Goal: Information Seeking & Learning: Check status

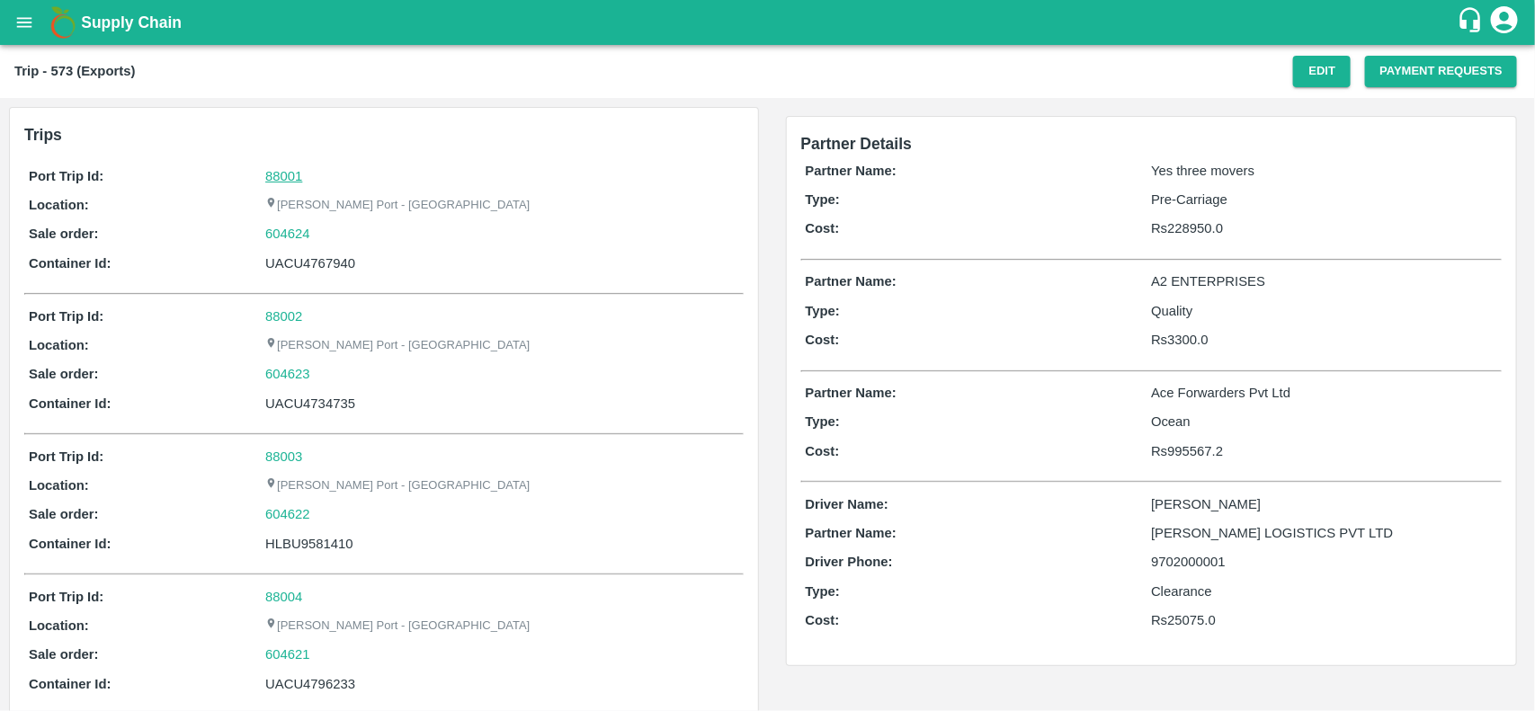
click at [288, 169] on link "88001" at bounding box center [283, 176] width 37 height 14
click at [324, 235] on div "604624" at bounding box center [501, 234] width 473 height 20
copy link "604624"
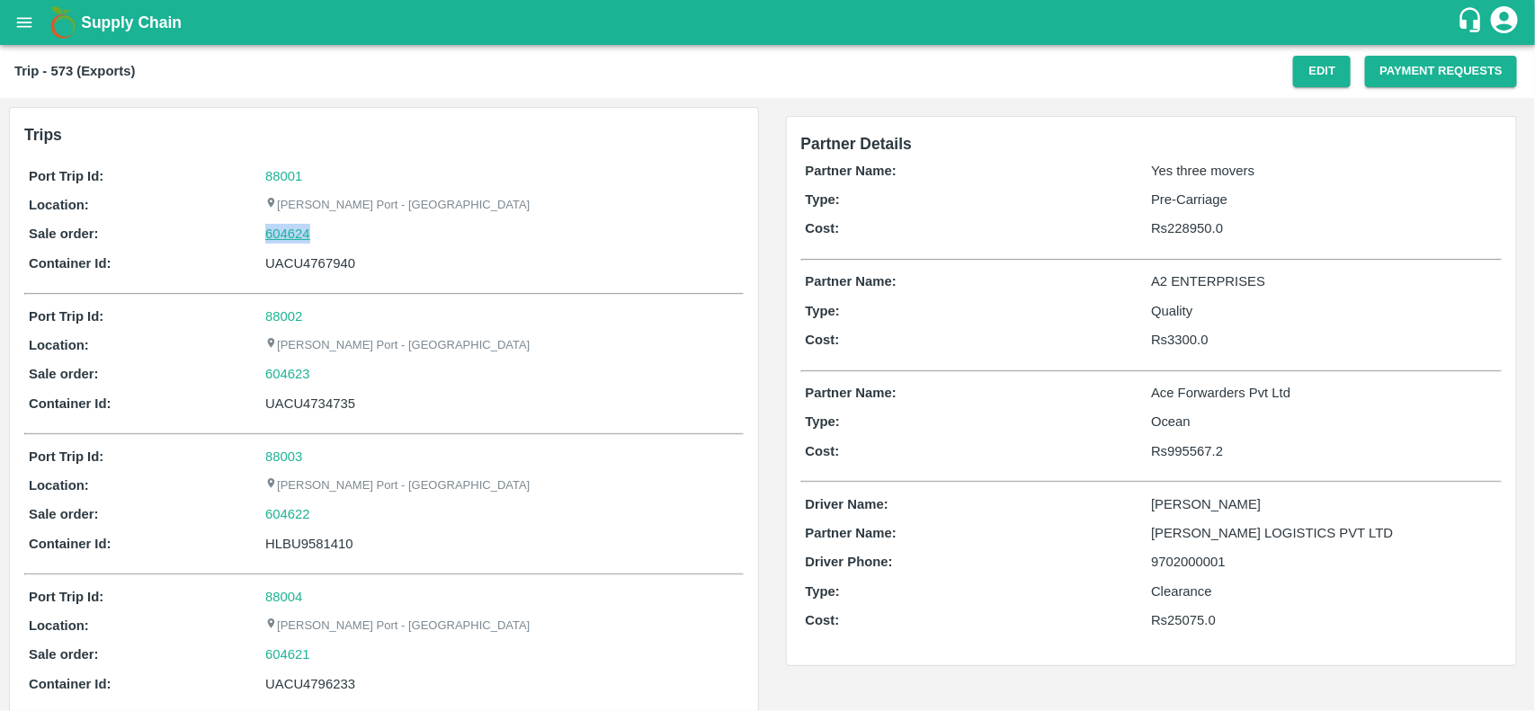
click at [294, 236] on link "604624" at bounding box center [287, 234] width 45 height 20
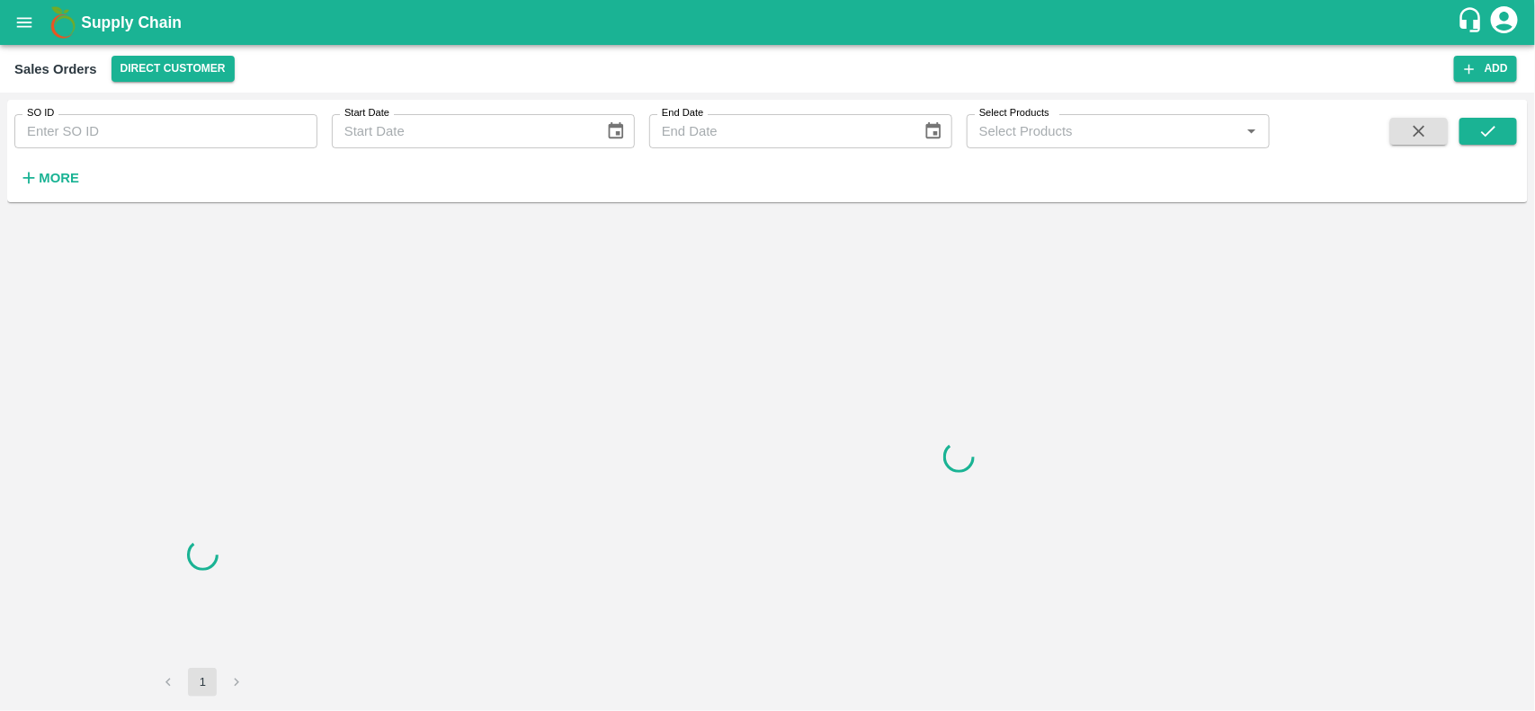
click at [118, 131] on input "SO ID" at bounding box center [165, 131] width 303 height 34
paste input "604624"
click at [118, 131] on input "SO ID" at bounding box center [165, 131] width 303 height 34
type input "604624"
drag, startPoint x: 1489, startPoint y: 112, endPoint x: 1490, endPoint y: 127, distance: 14.4
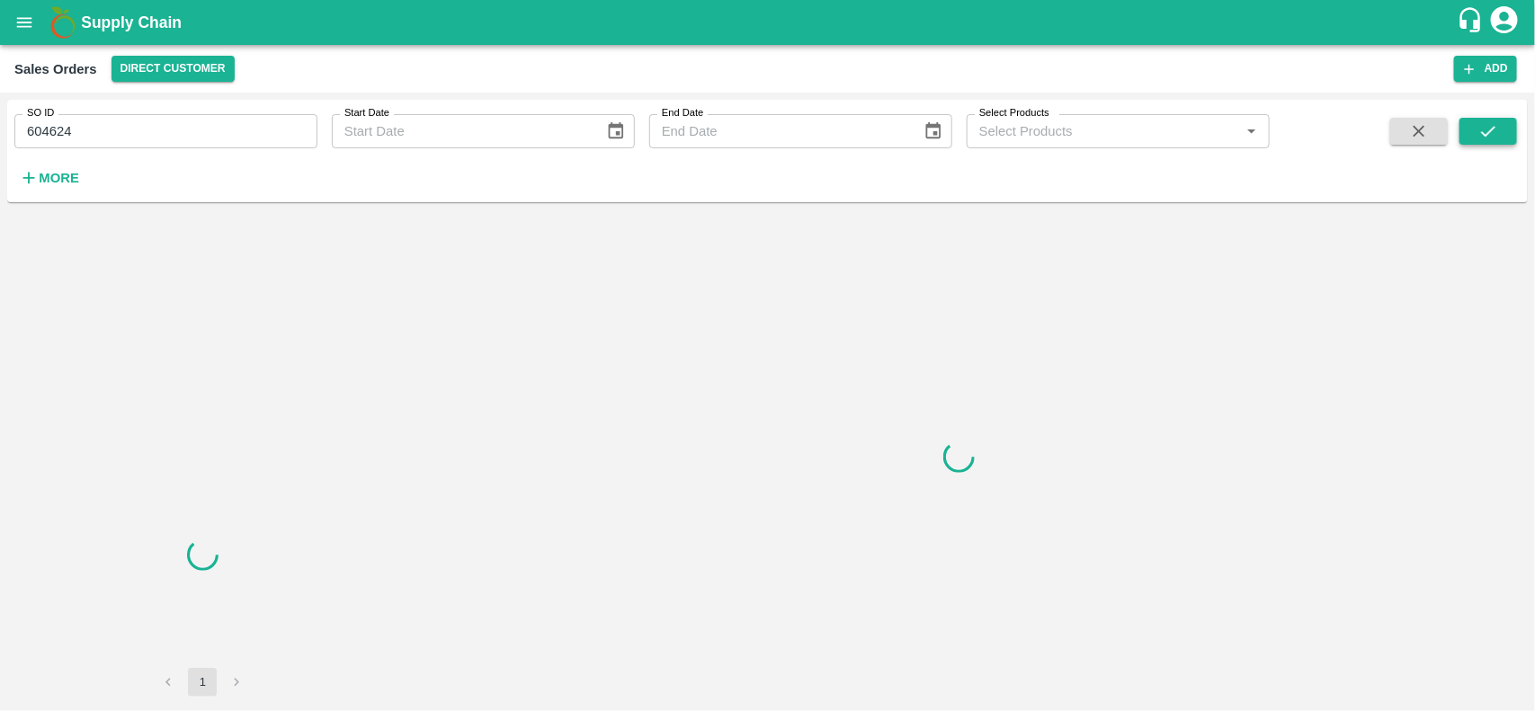
click at [1490, 127] on div "SO ID 604624 SO ID Start Date Start Date End Date End Date Select Products Sele…" at bounding box center [767, 151] width 1521 height 88
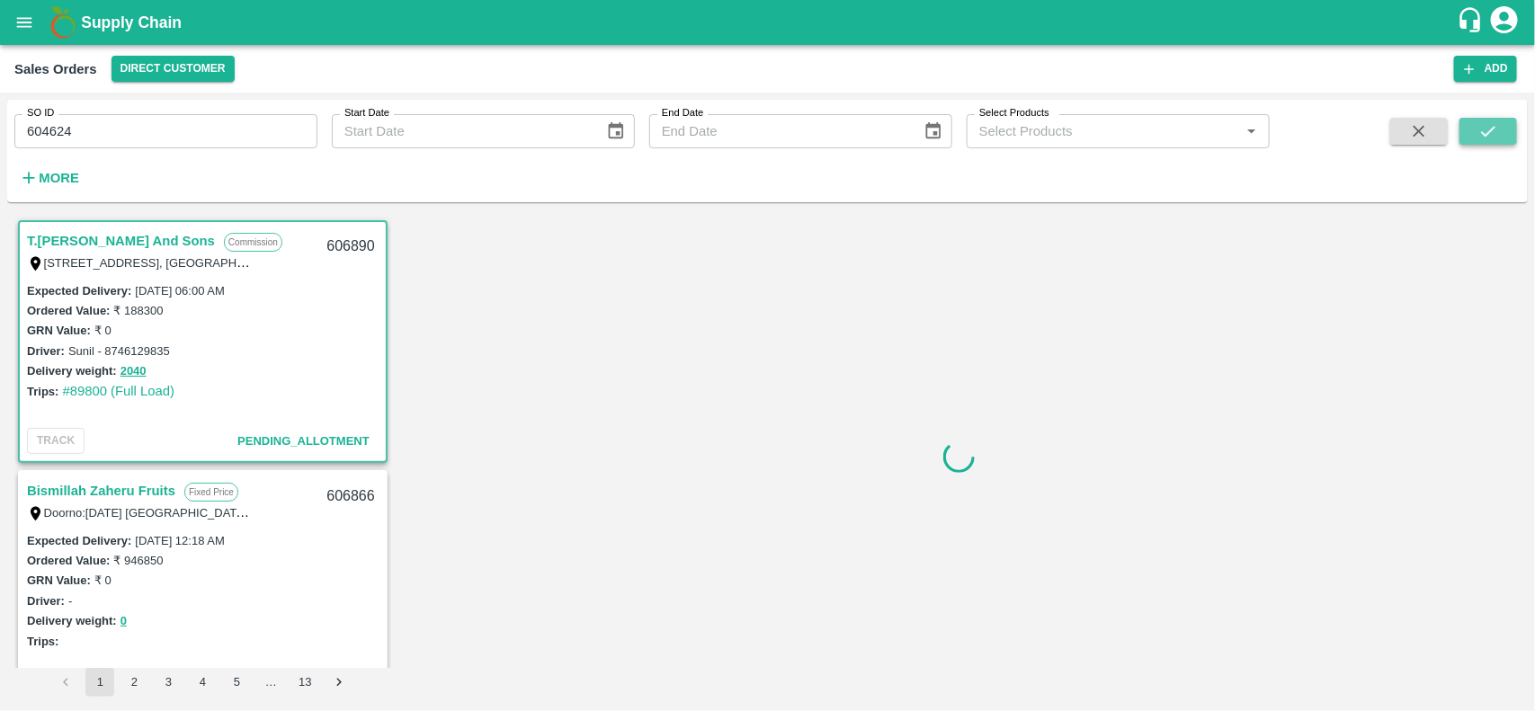
click at [1490, 127] on icon "submit" at bounding box center [1489, 131] width 20 height 20
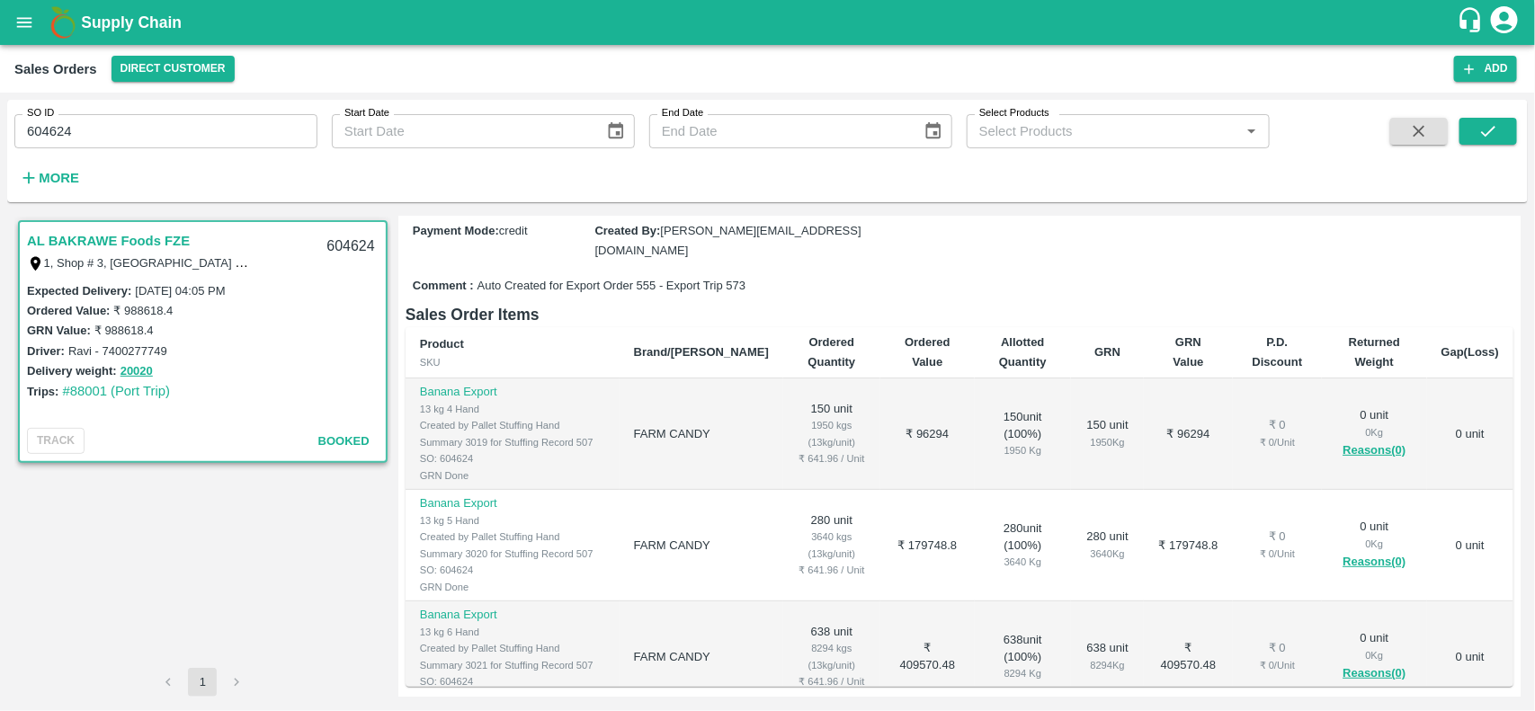
scroll to position [262, 0]
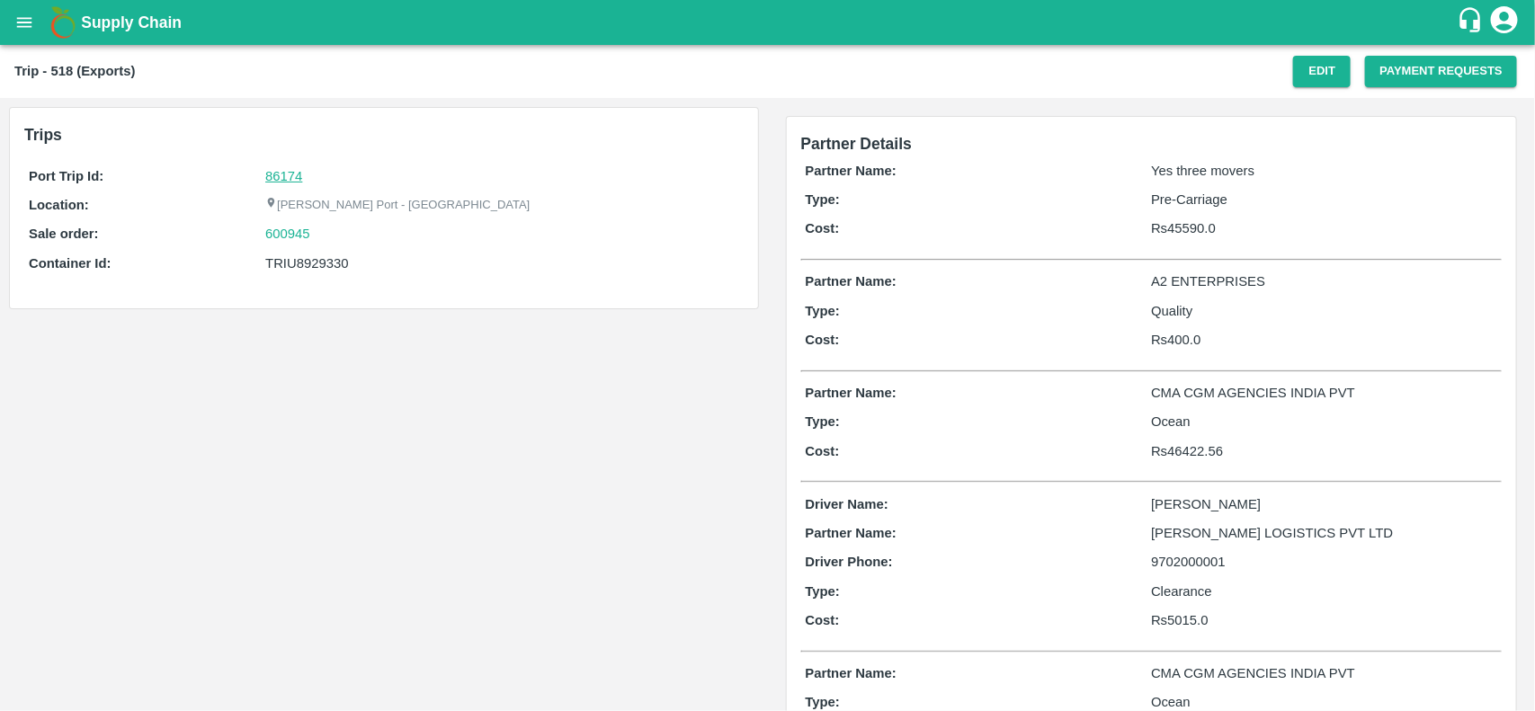
click at [297, 174] on link "86174" at bounding box center [283, 176] width 37 height 14
click at [324, 235] on div "600945" at bounding box center [501, 234] width 473 height 20
copy link "600945"
click at [324, 235] on div "600945" at bounding box center [501, 234] width 473 height 20
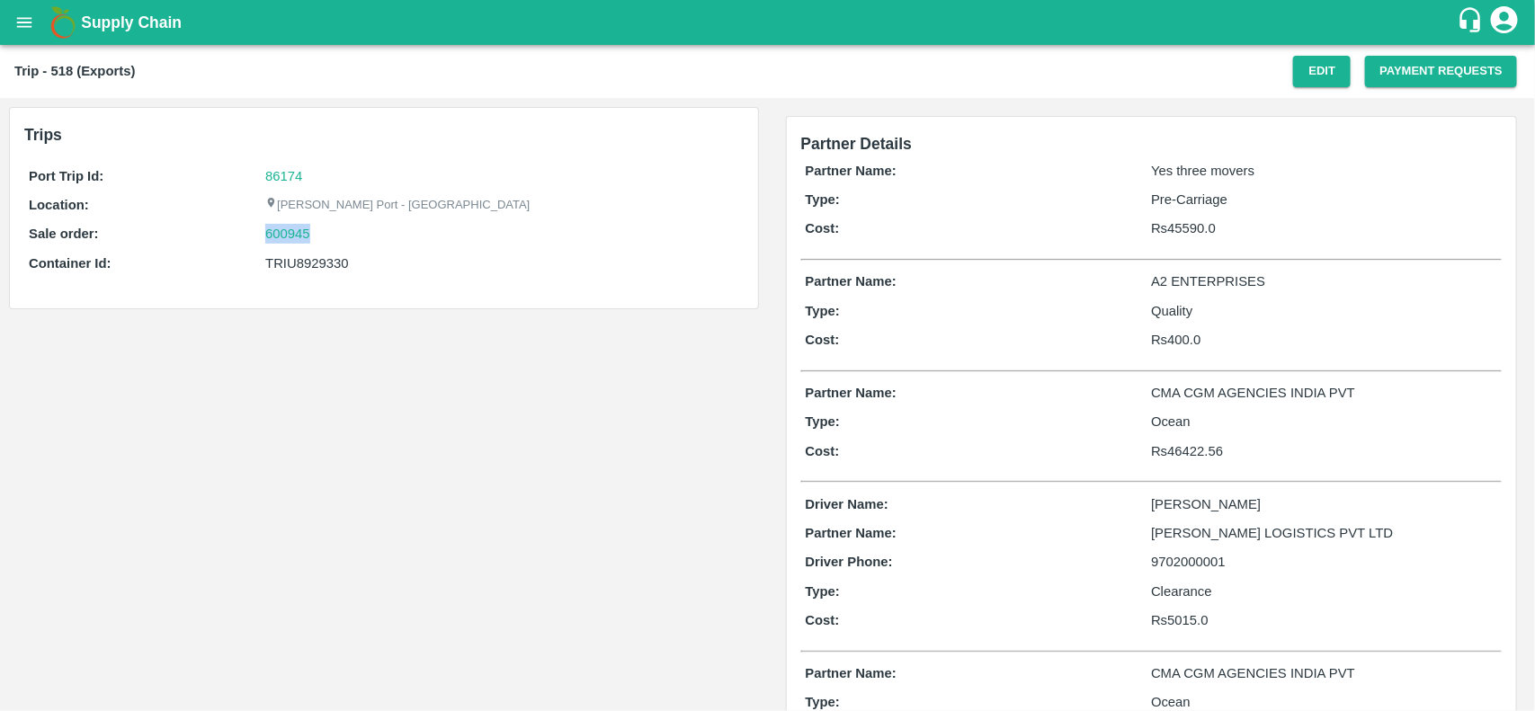
click at [310, 228] on div "600945" at bounding box center [501, 234] width 473 height 20
click at [286, 238] on link "600945" at bounding box center [287, 234] width 45 height 20
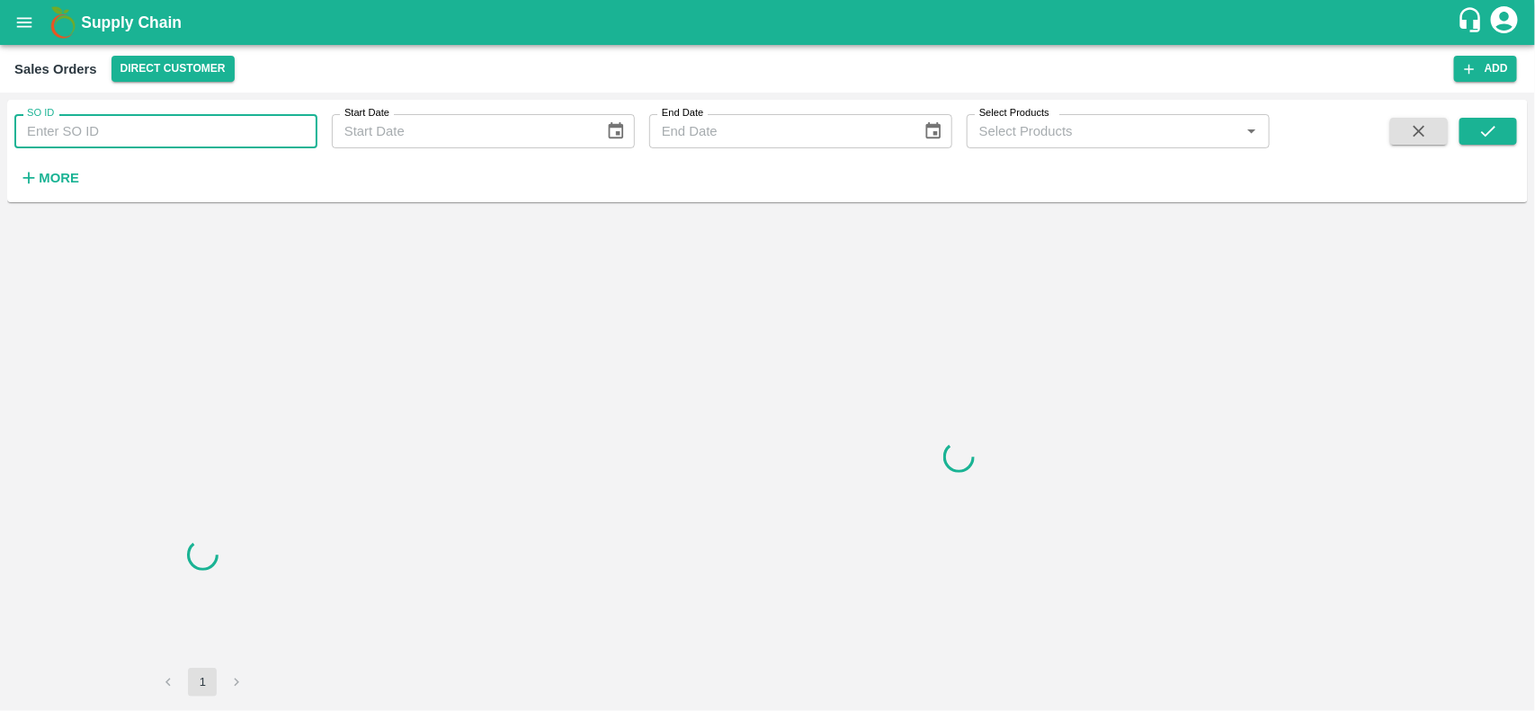
click at [136, 131] on input "SO ID" at bounding box center [165, 131] width 303 height 34
paste input "600945"
click at [136, 131] on input "600945" at bounding box center [165, 131] width 303 height 34
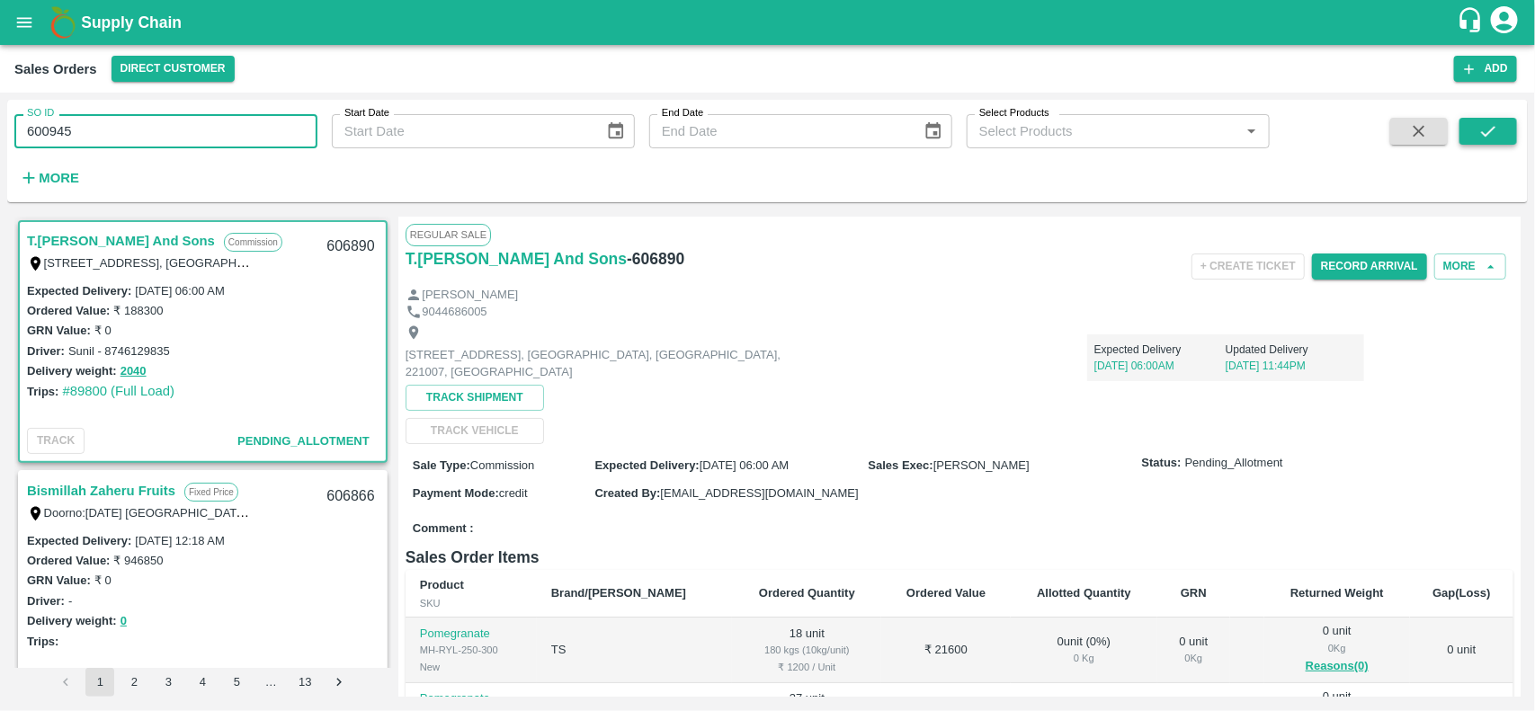
type input "600945"
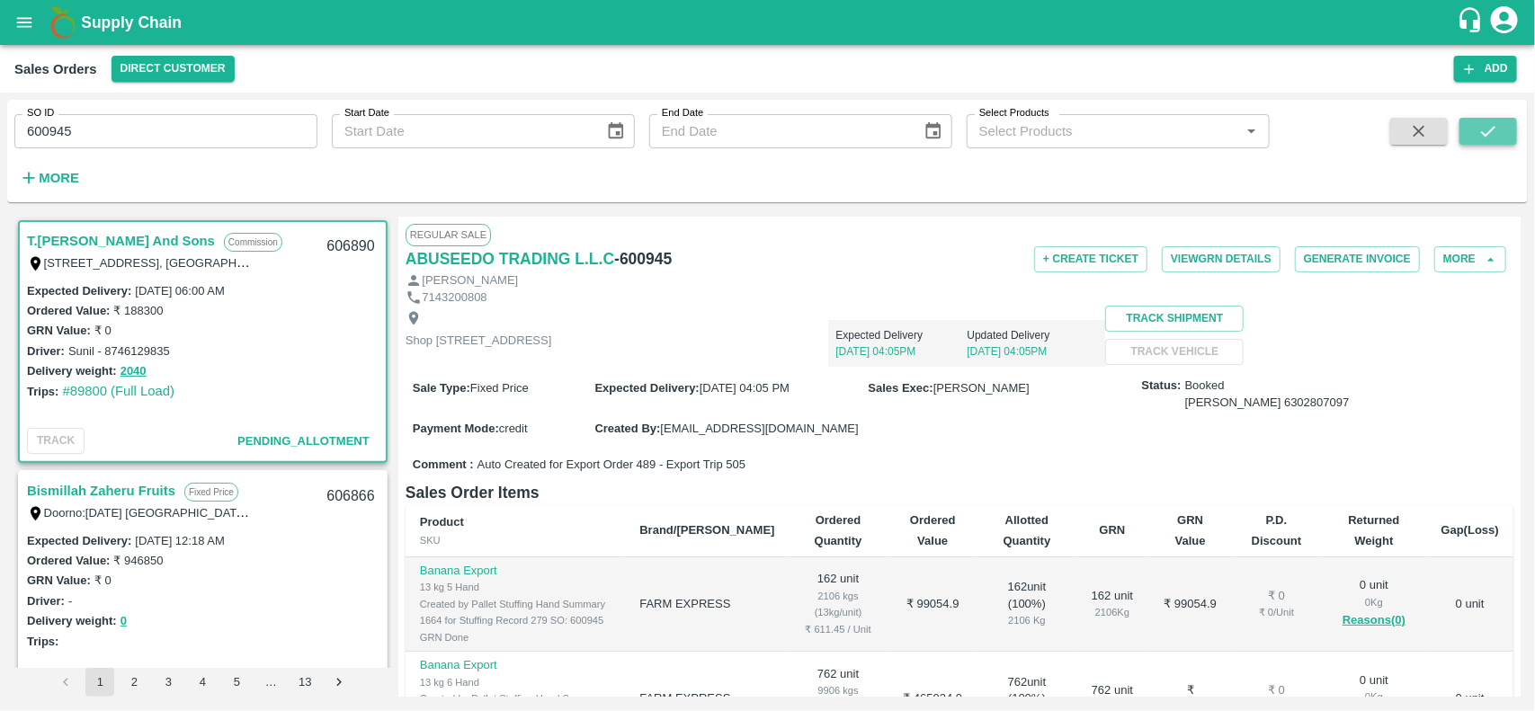
click at [1494, 122] on icon "submit" at bounding box center [1489, 131] width 20 height 20
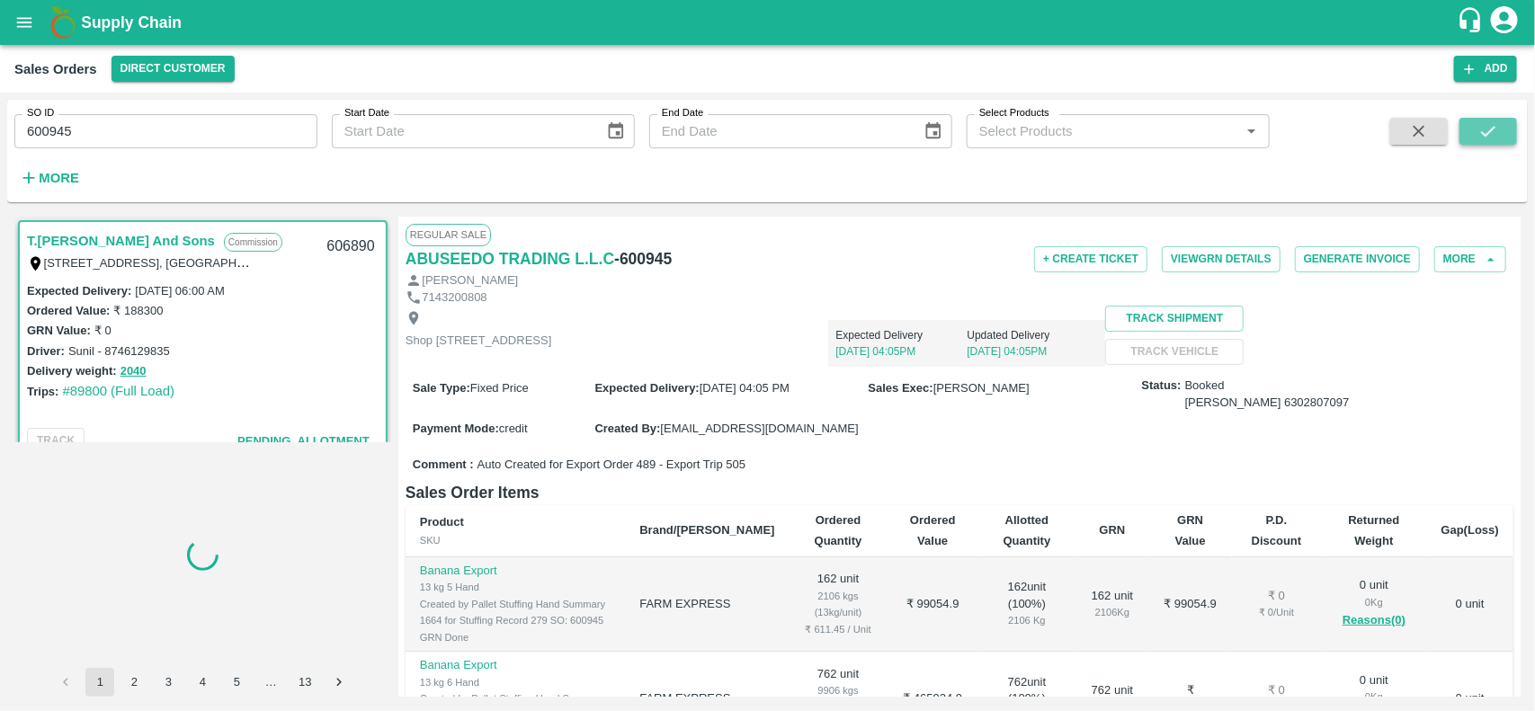
click at [1493, 127] on icon "submit" at bounding box center [1489, 131] width 20 height 20
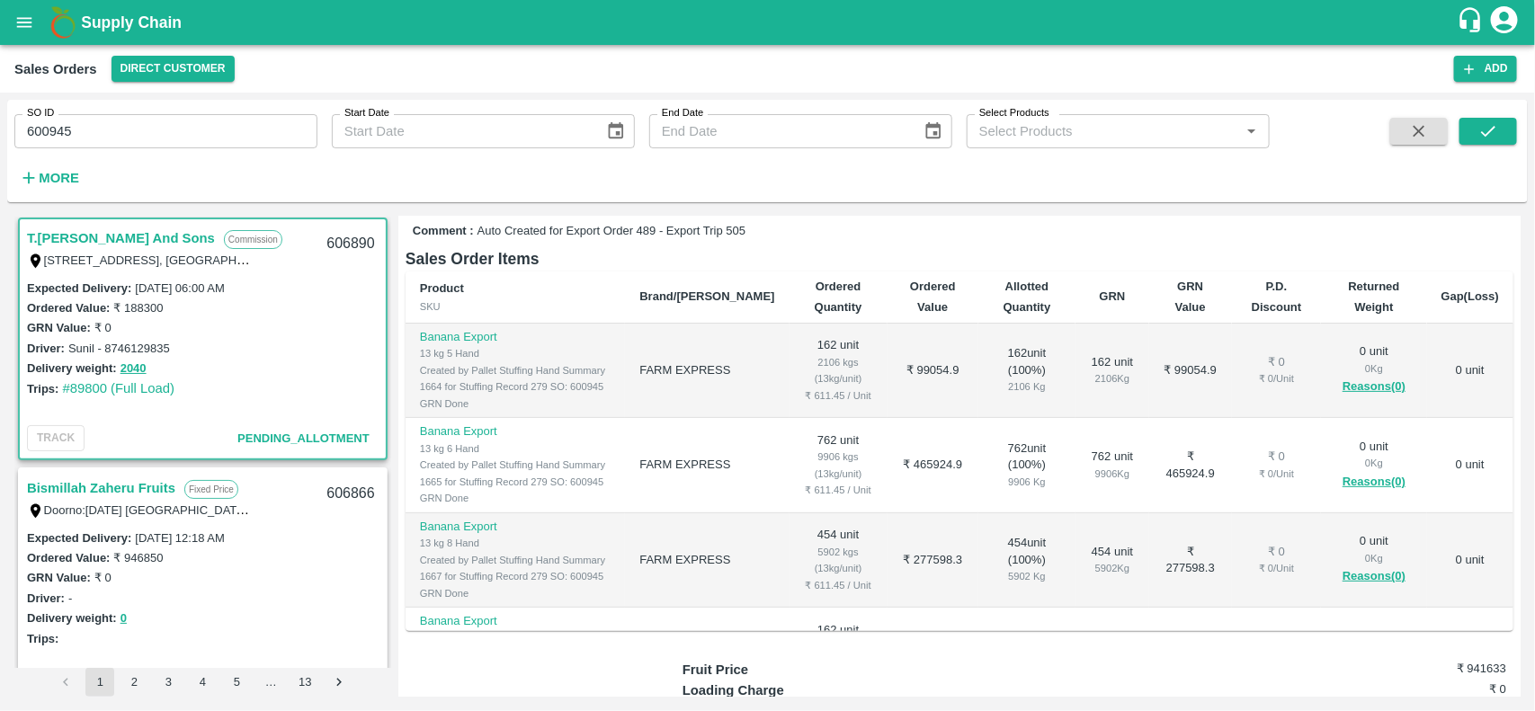
scroll to position [124, 0]
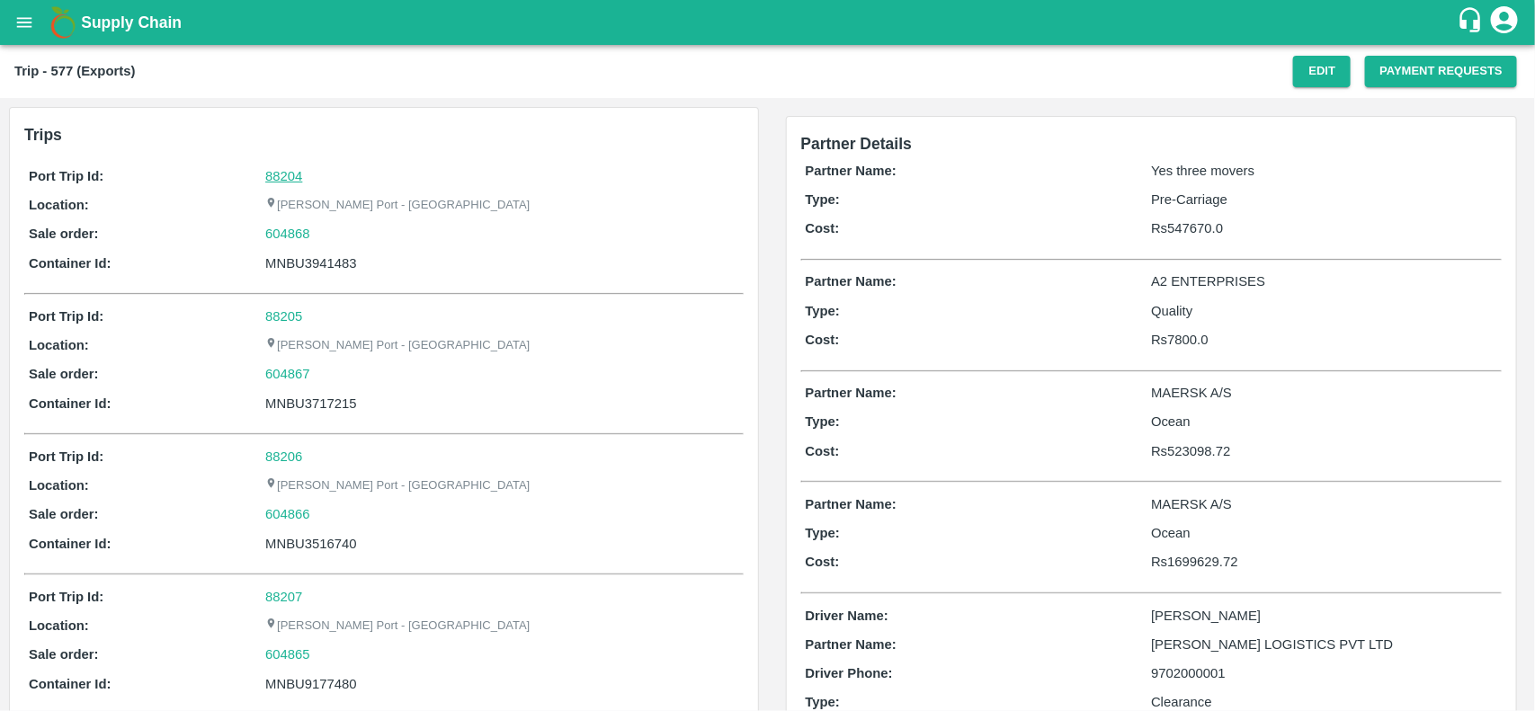
click at [284, 178] on link "88204" at bounding box center [283, 176] width 37 height 14
click at [319, 235] on div "604868" at bounding box center [501, 234] width 473 height 20
copy link "604868"
click at [319, 235] on div "604868" at bounding box center [501, 234] width 473 height 20
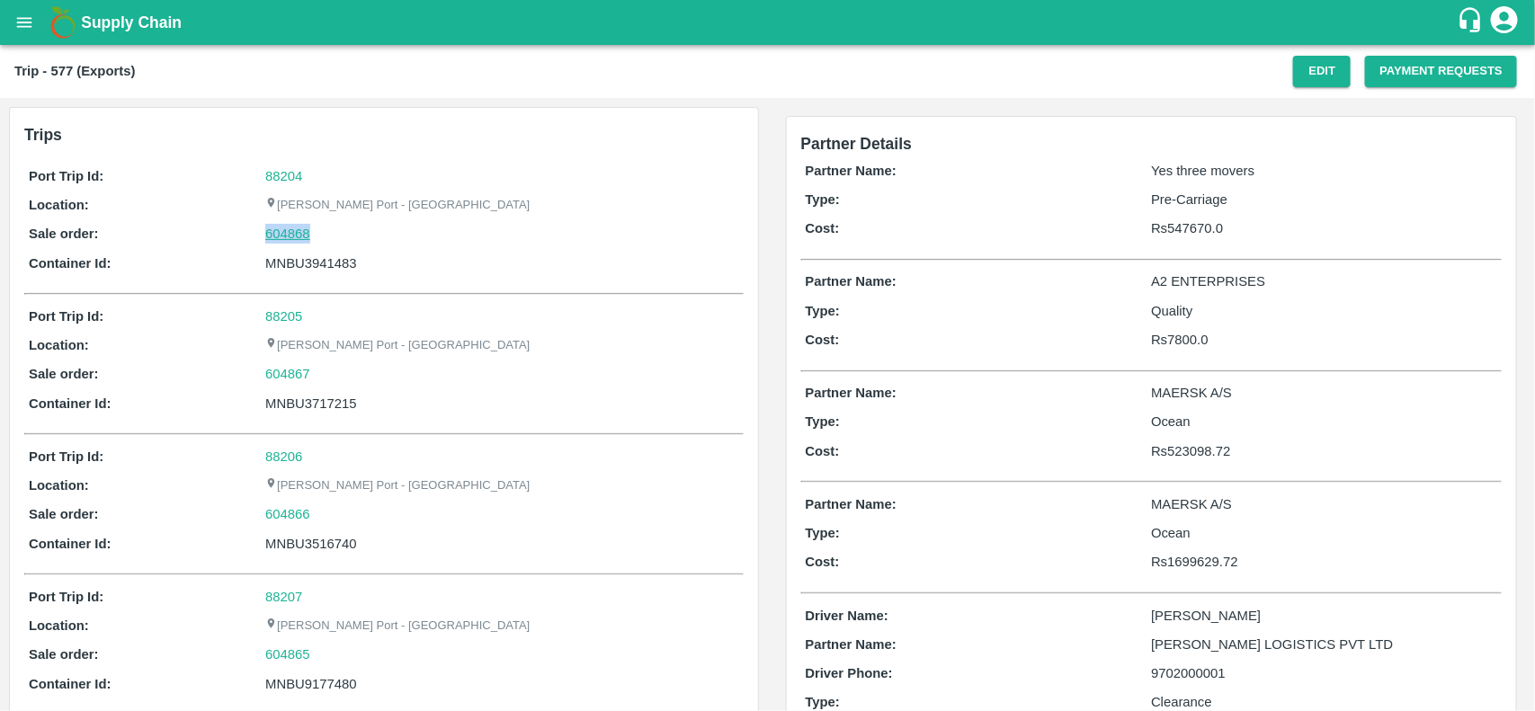
click at [294, 237] on link "604868" at bounding box center [287, 234] width 45 height 20
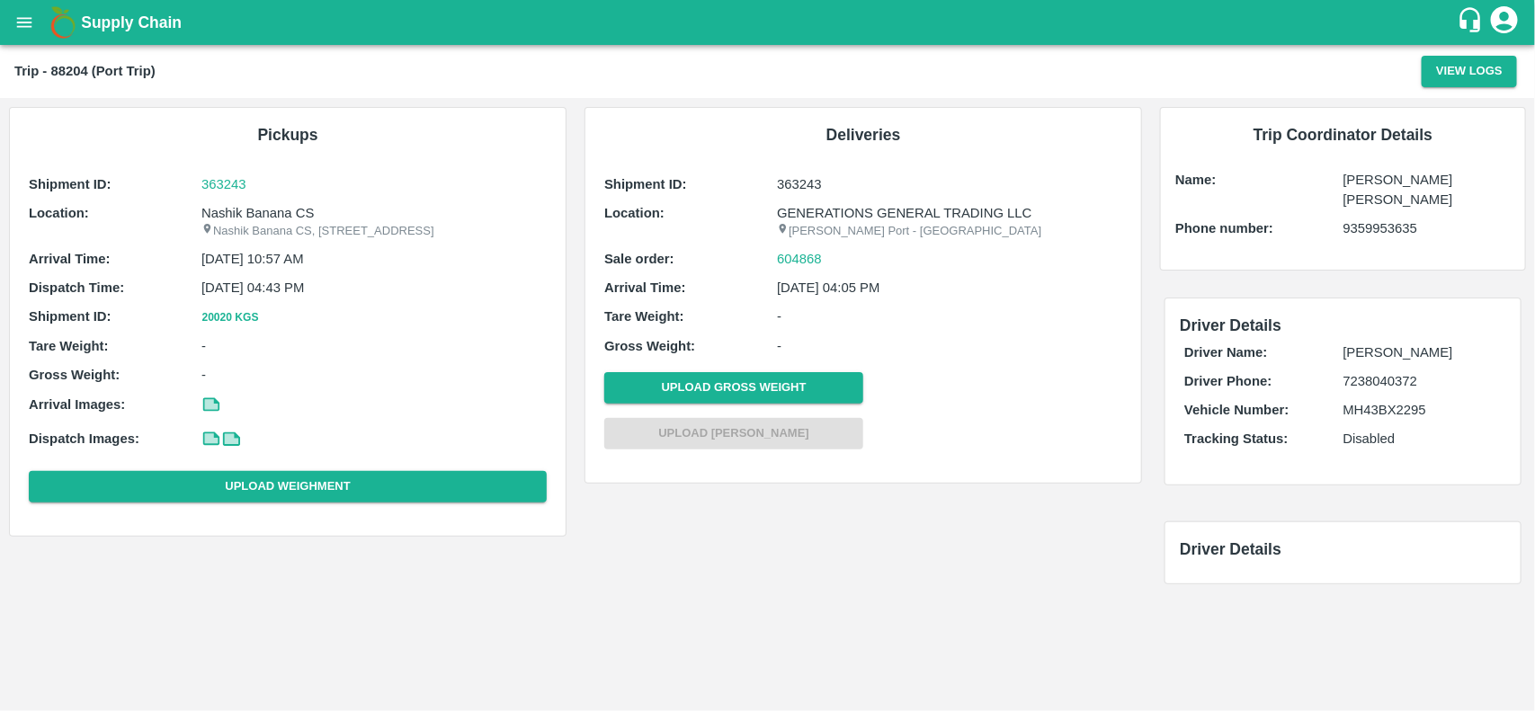
click at [249, 201] on div "Shipment ID: 363243 Location: [STREET_ADDRESS], A/p- Mohadi, [PERSON_NAME], Dis…" at bounding box center [287, 342] width 527 height 344
click at [249, 201] on div "Shipment ID: 363243 Location: Nashik Banana CS Nashik Banana CS, Gat No. 314/2/…" at bounding box center [287, 342] width 527 height 344
copy p "Nashik Banana CS"
click at [249, 201] on div "Shipment ID: 363243 Location: Nashik Banana CS Nashik Banana CS, Gat No. 314/2/…" at bounding box center [287, 342] width 527 height 344
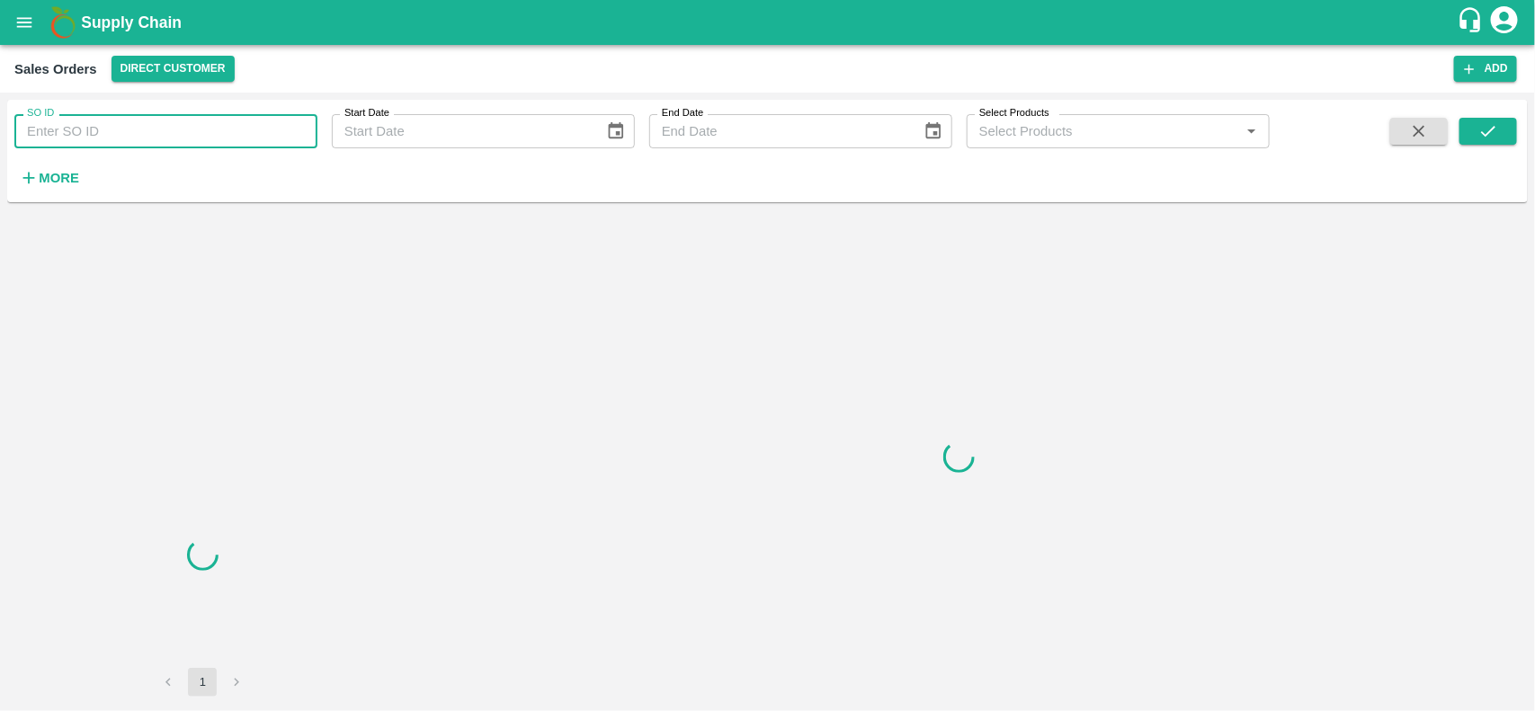
click at [70, 130] on input "SO ID" at bounding box center [165, 131] width 303 height 34
click at [70, 130] on input "604868" at bounding box center [165, 131] width 303 height 34
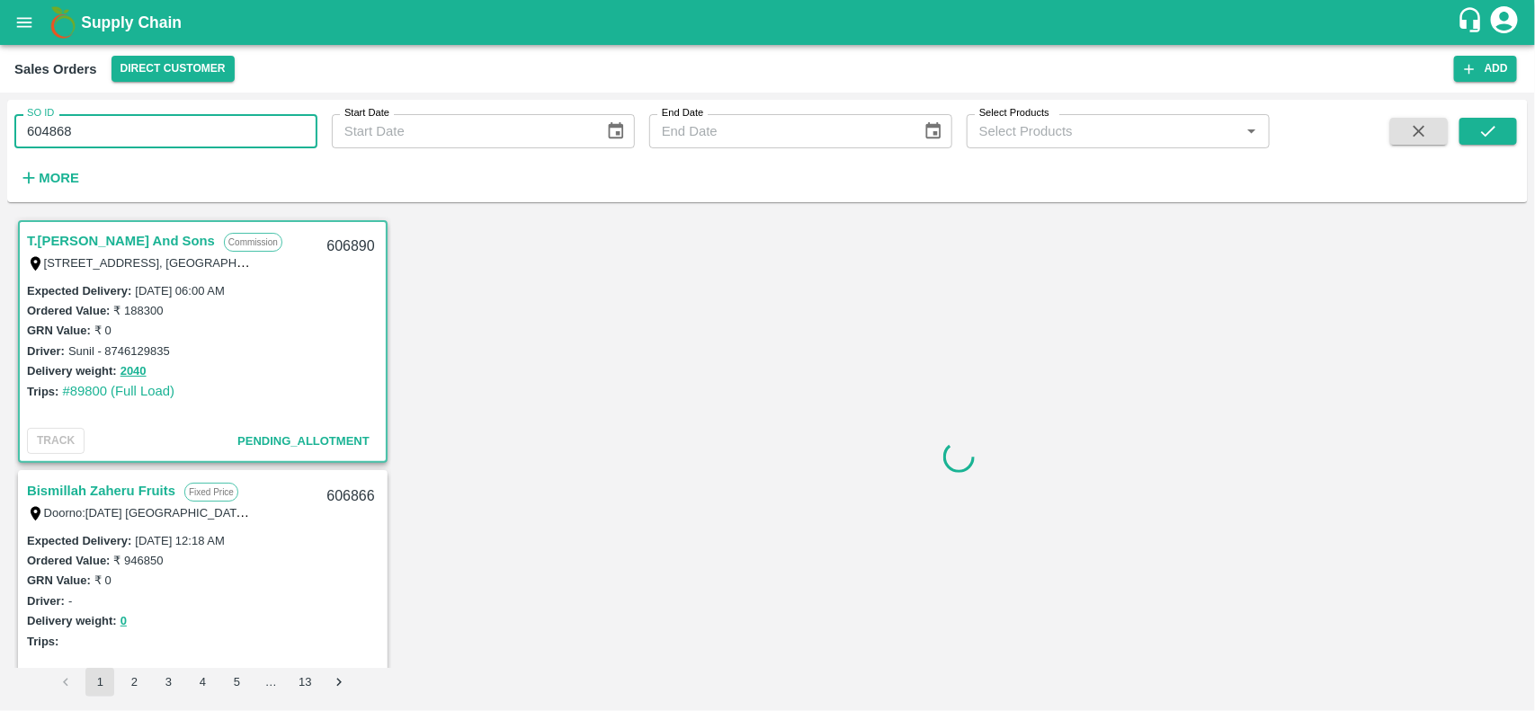
type input "604868"
drag, startPoint x: 1457, startPoint y: 127, endPoint x: 1503, endPoint y: 141, distance: 48.1
click at [1503, 141] on div at bounding box center [1454, 155] width 126 height 74
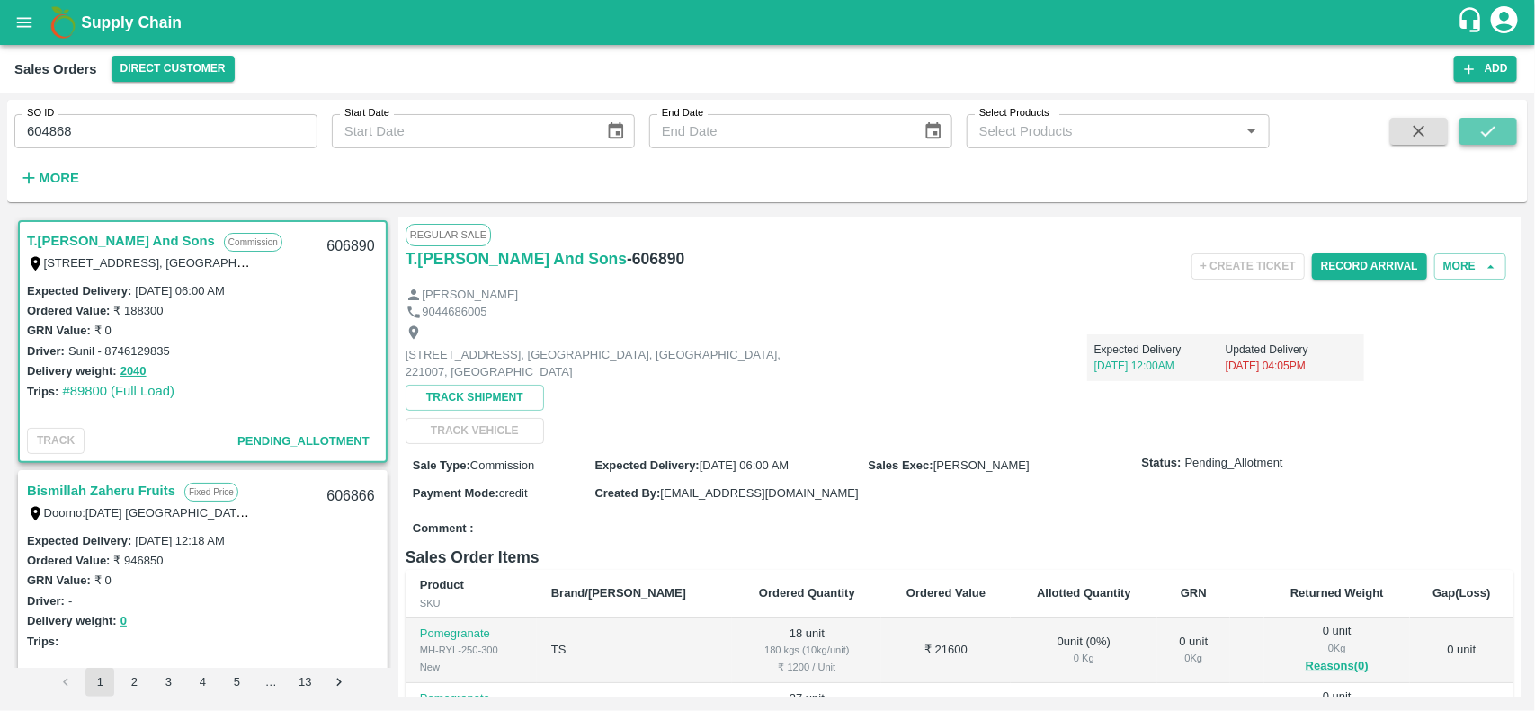
click at [1503, 141] on button "submit" at bounding box center [1489, 131] width 58 height 27
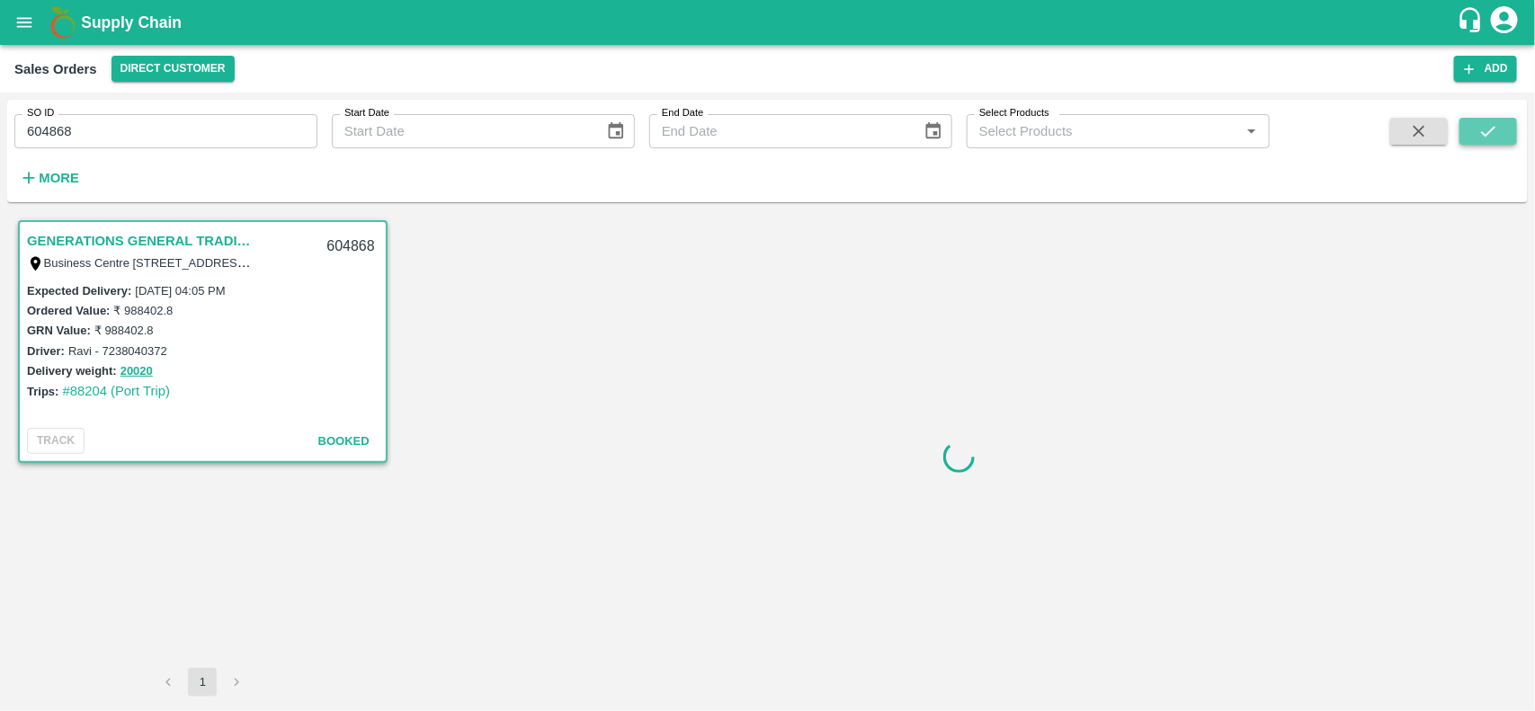
click at [1489, 122] on icon "submit" at bounding box center [1489, 131] width 20 height 20
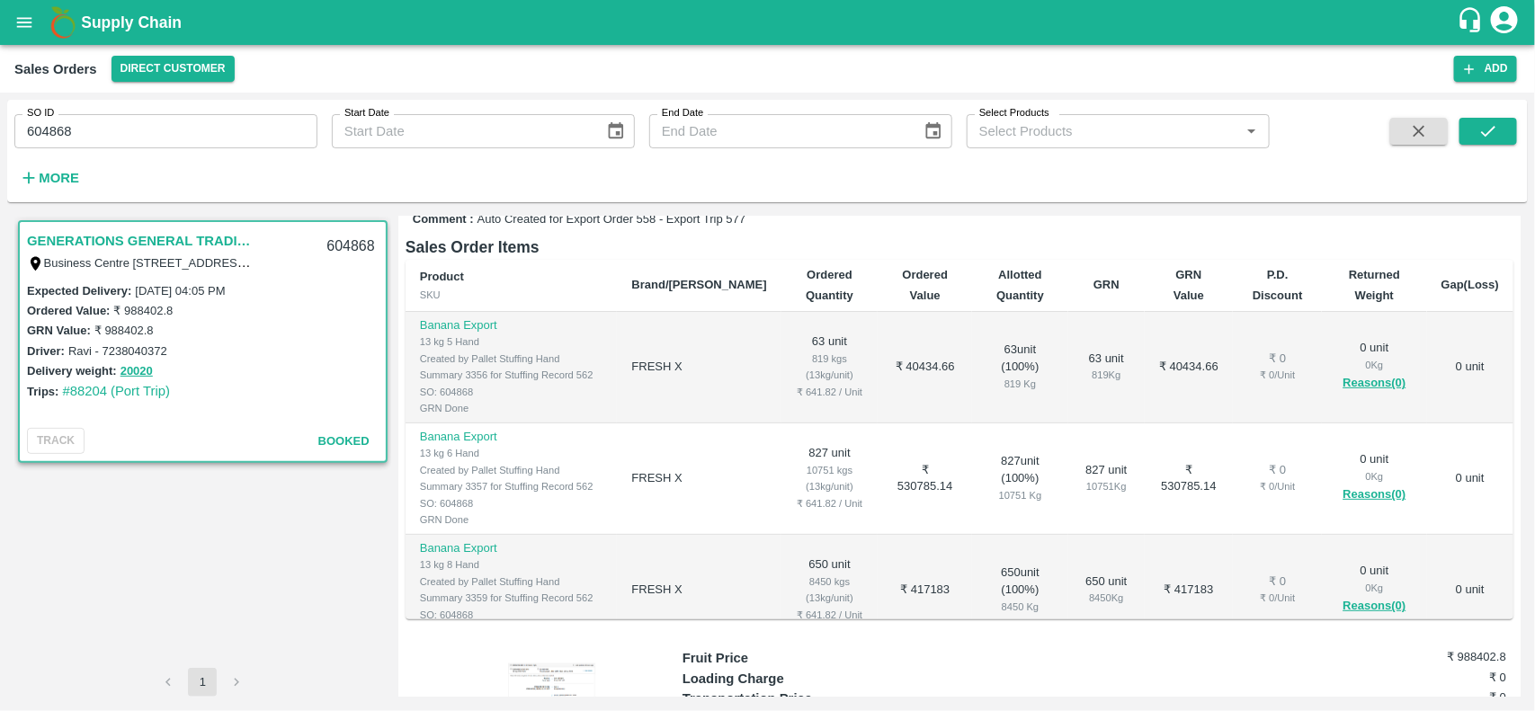
scroll to position [29, 0]
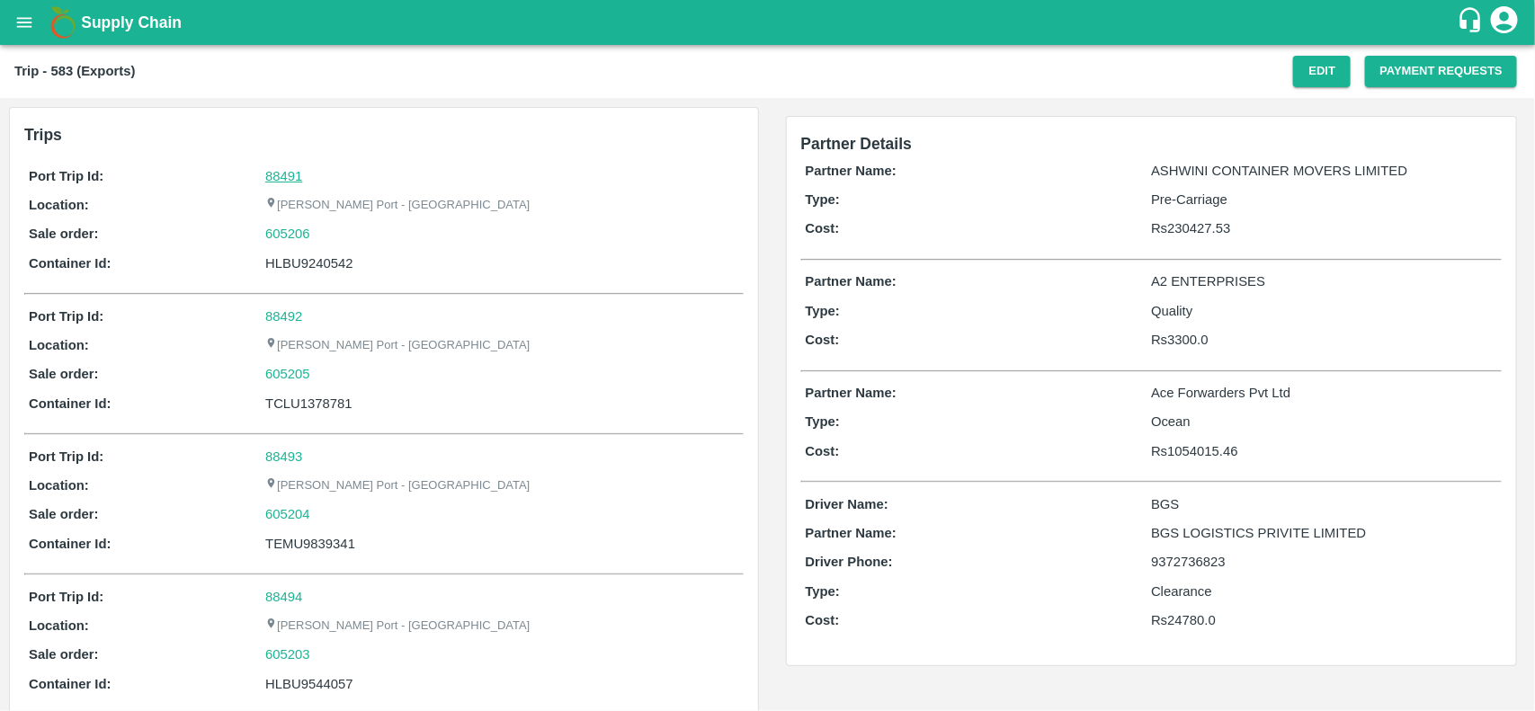
click at [281, 182] on link "88491" at bounding box center [283, 176] width 37 height 14
click at [321, 236] on div "605206" at bounding box center [501, 234] width 473 height 20
copy link
click at [321, 236] on div "605206" at bounding box center [501, 234] width 473 height 20
copy link "605206"
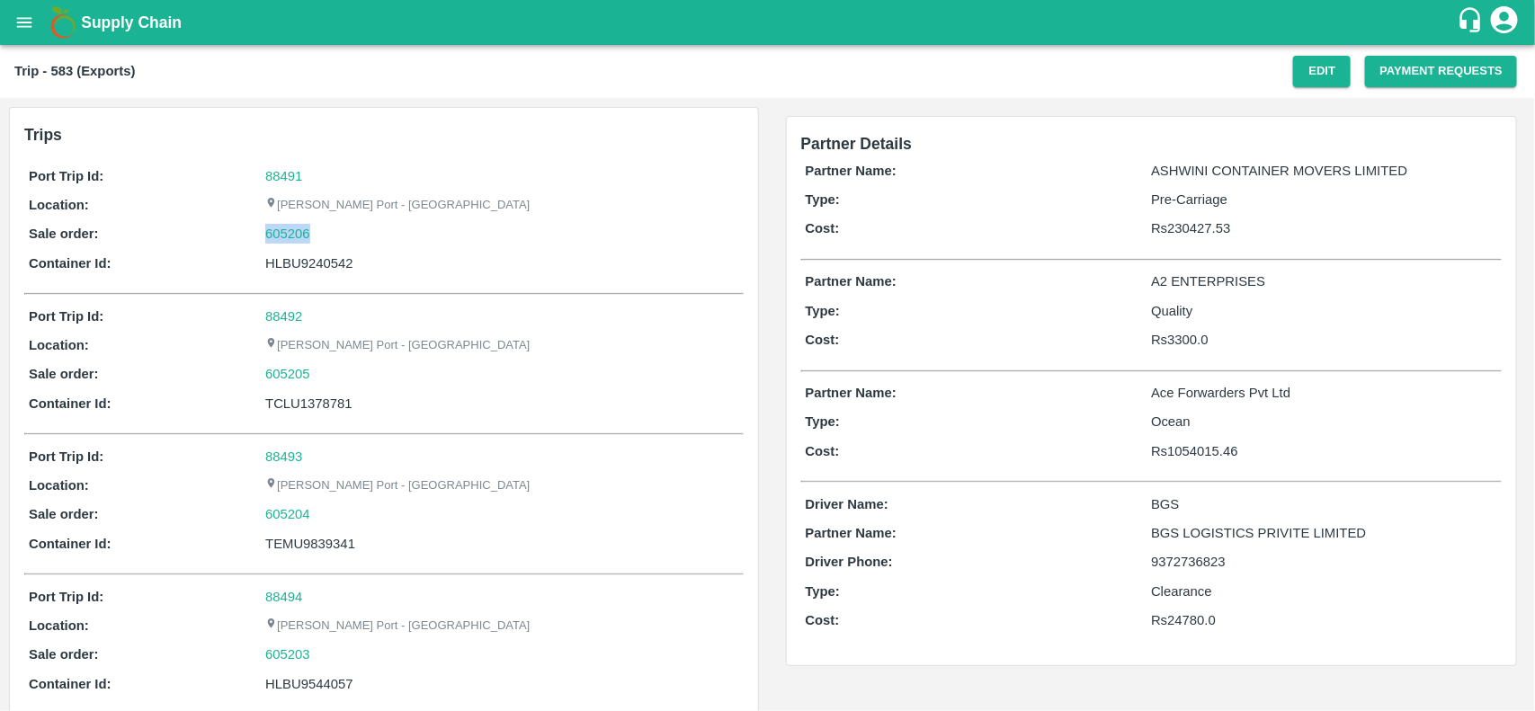
click at [321, 236] on div "605206" at bounding box center [501, 234] width 473 height 20
click at [288, 239] on link "605206" at bounding box center [287, 234] width 45 height 20
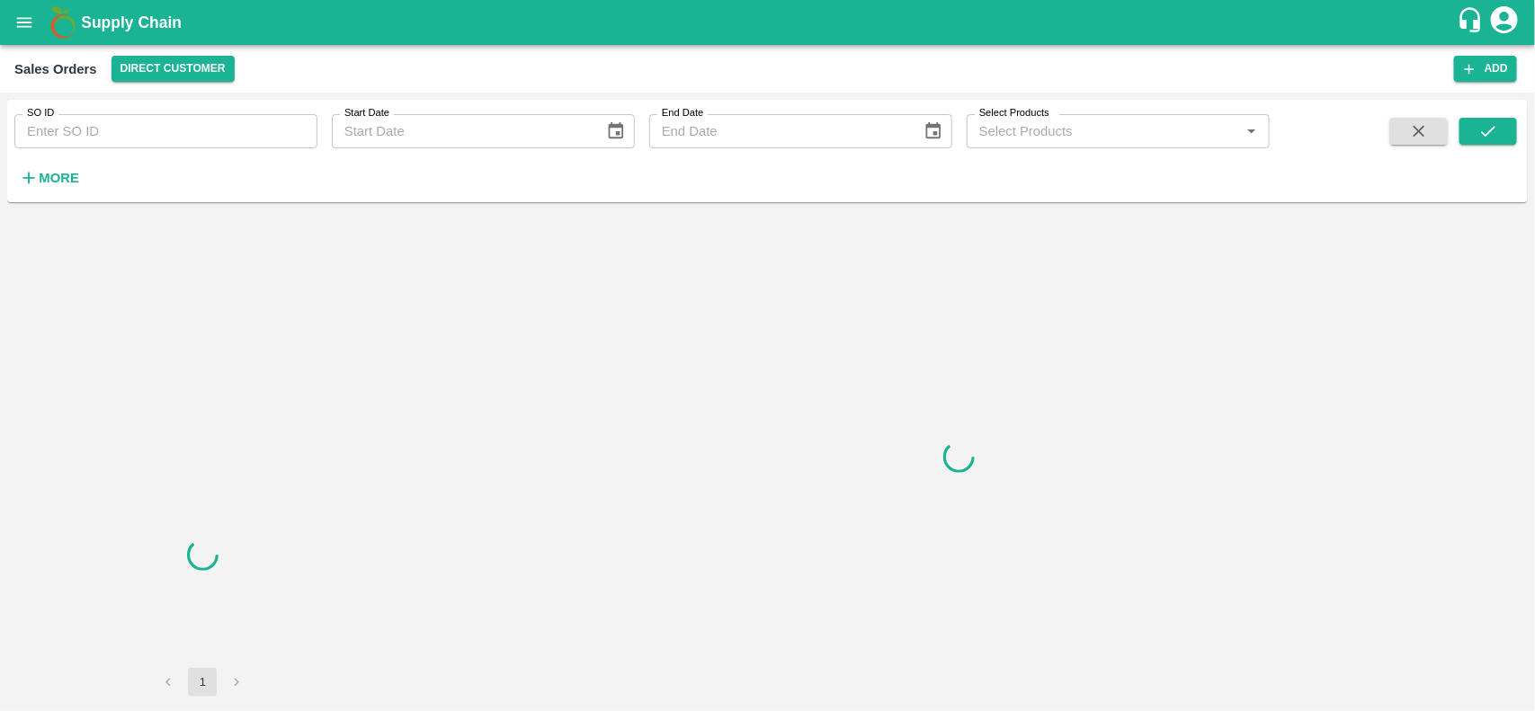
click at [183, 144] on input "SO ID" at bounding box center [165, 131] width 303 height 34
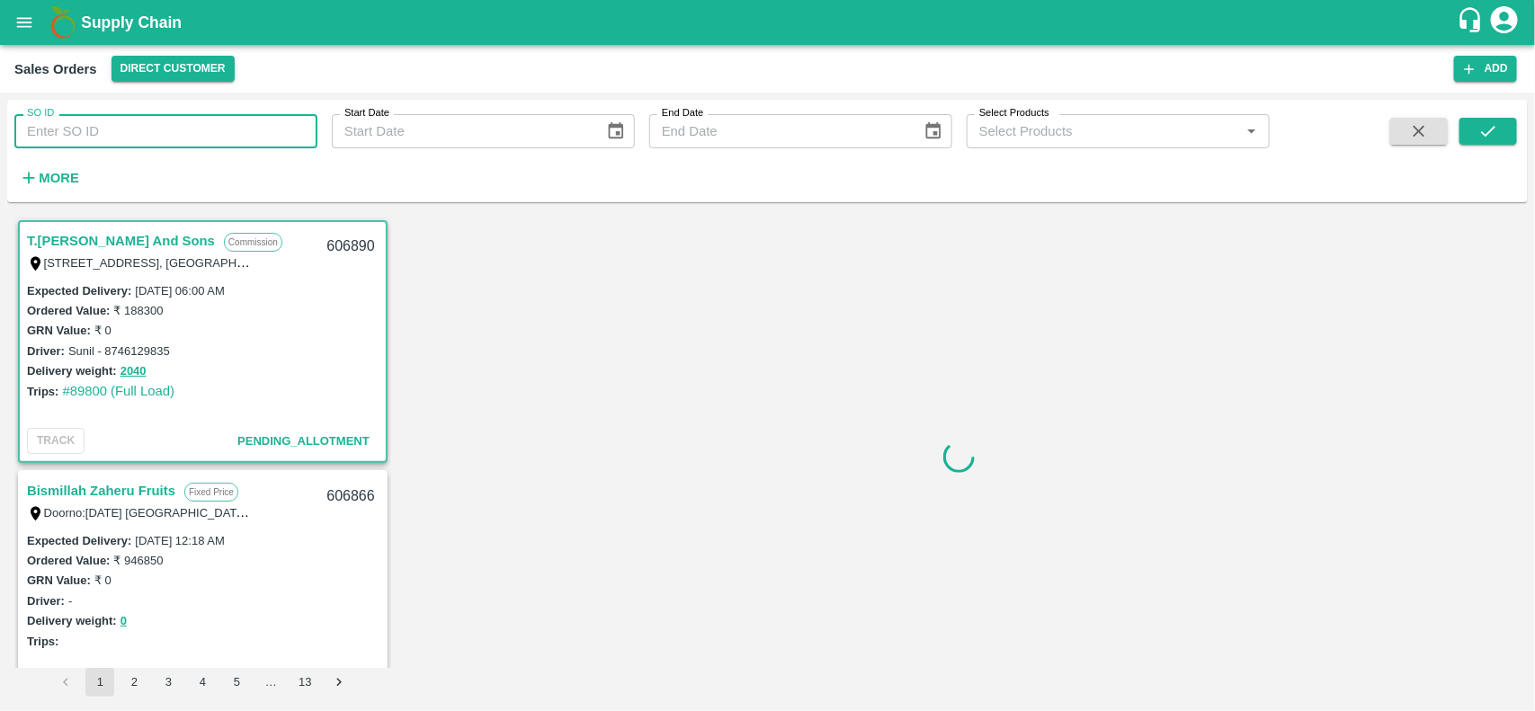
click at [183, 144] on input "SO ID" at bounding box center [165, 131] width 303 height 34
paste input "605206"
click at [183, 144] on input "605206" at bounding box center [165, 131] width 303 height 34
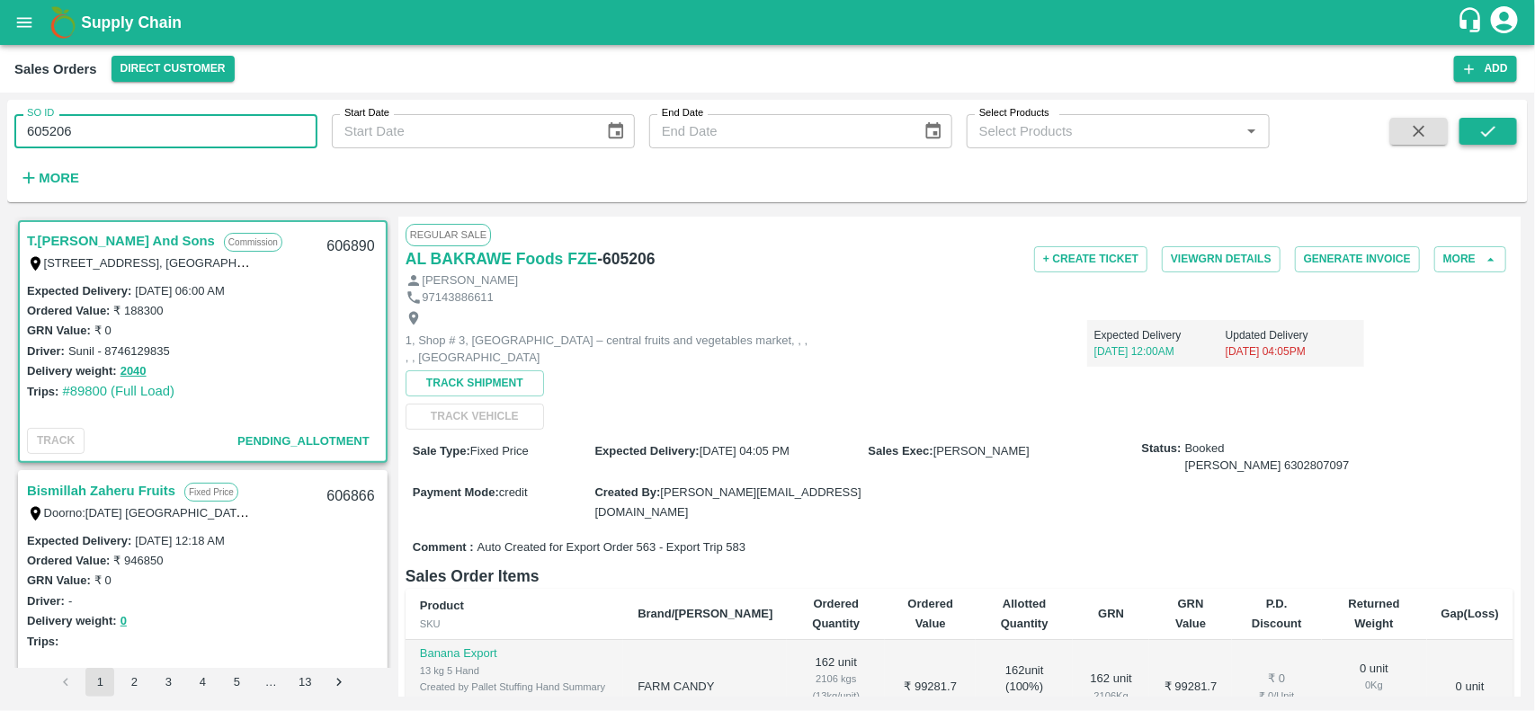
type input "605206"
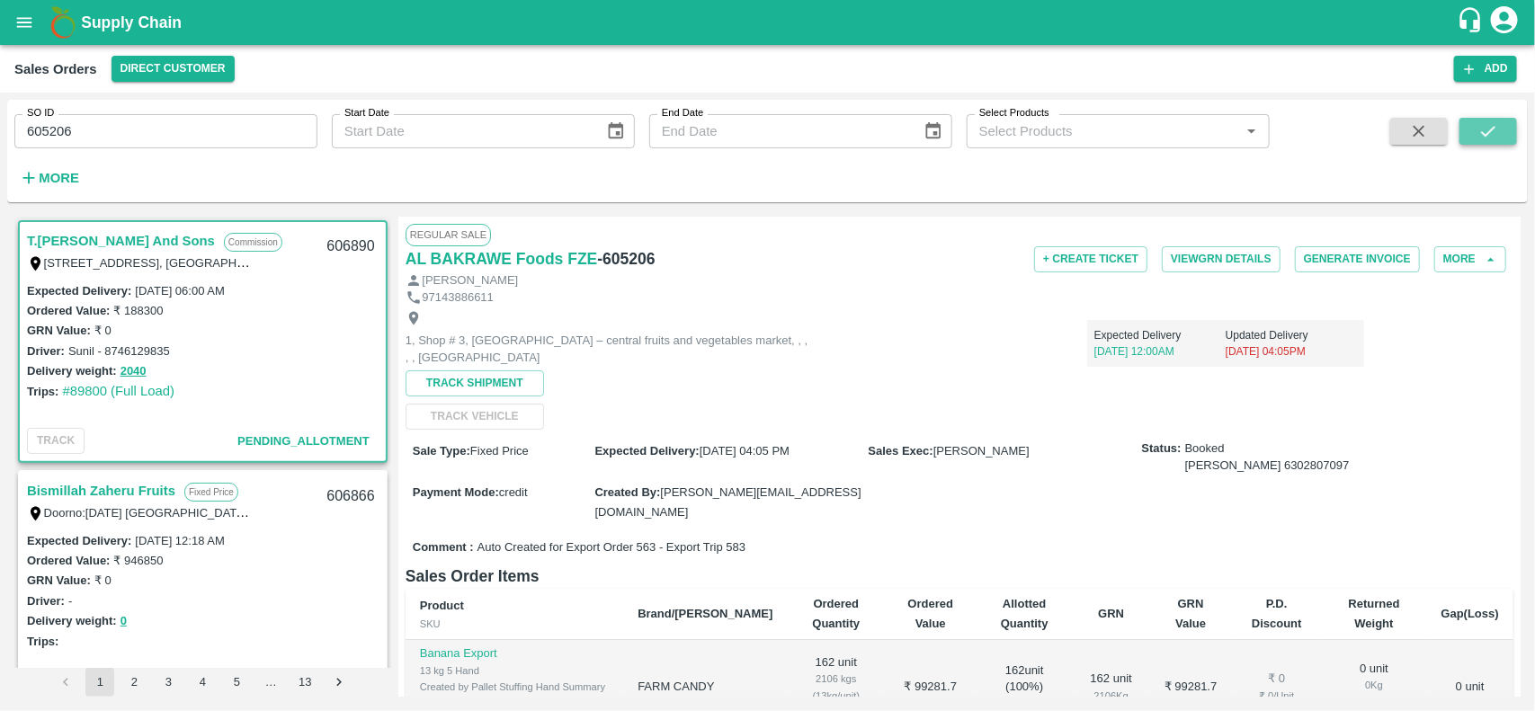
click at [1482, 127] on icon "submit" at bounding box center [1489, 131] width 20 height 20
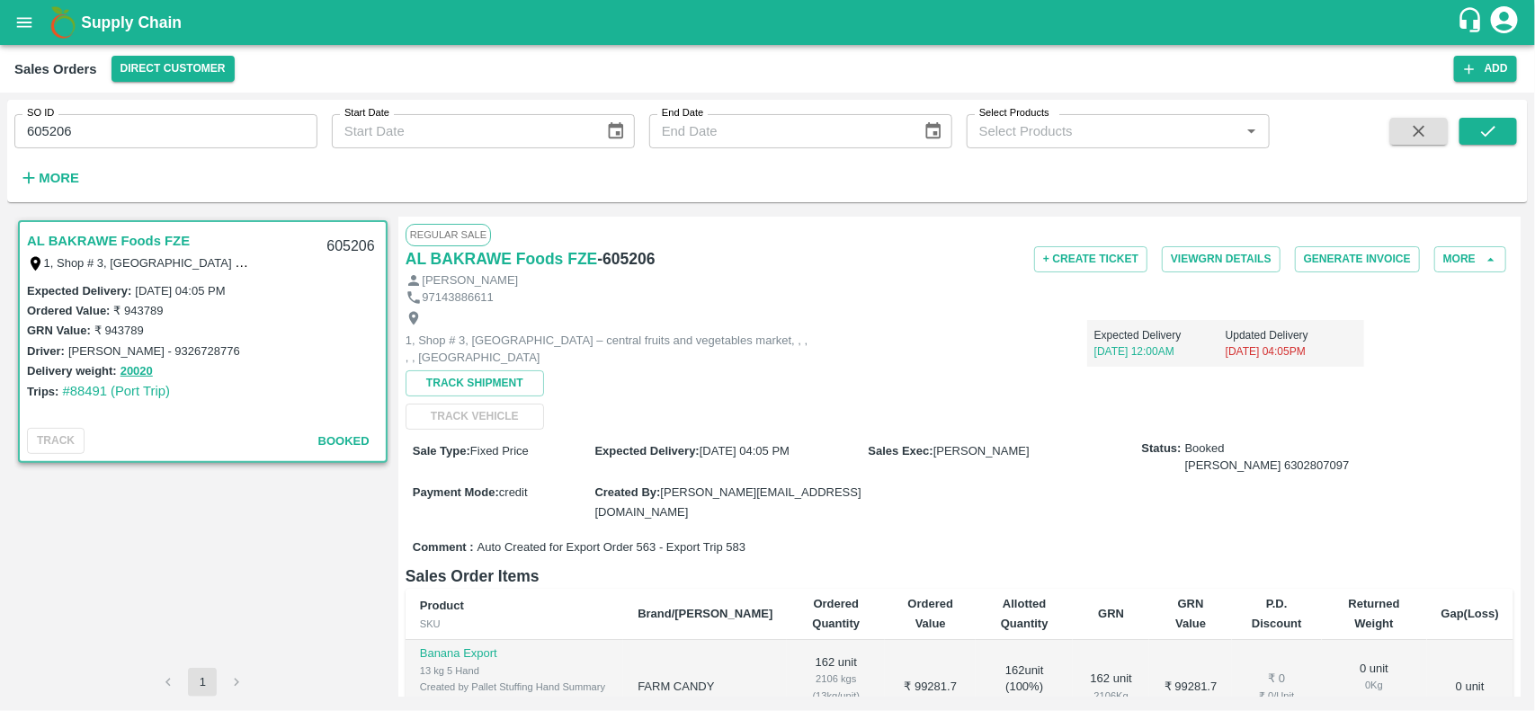
click at [219, 114] on input "605206" at bounding box center [165, 131] width 303 height 34
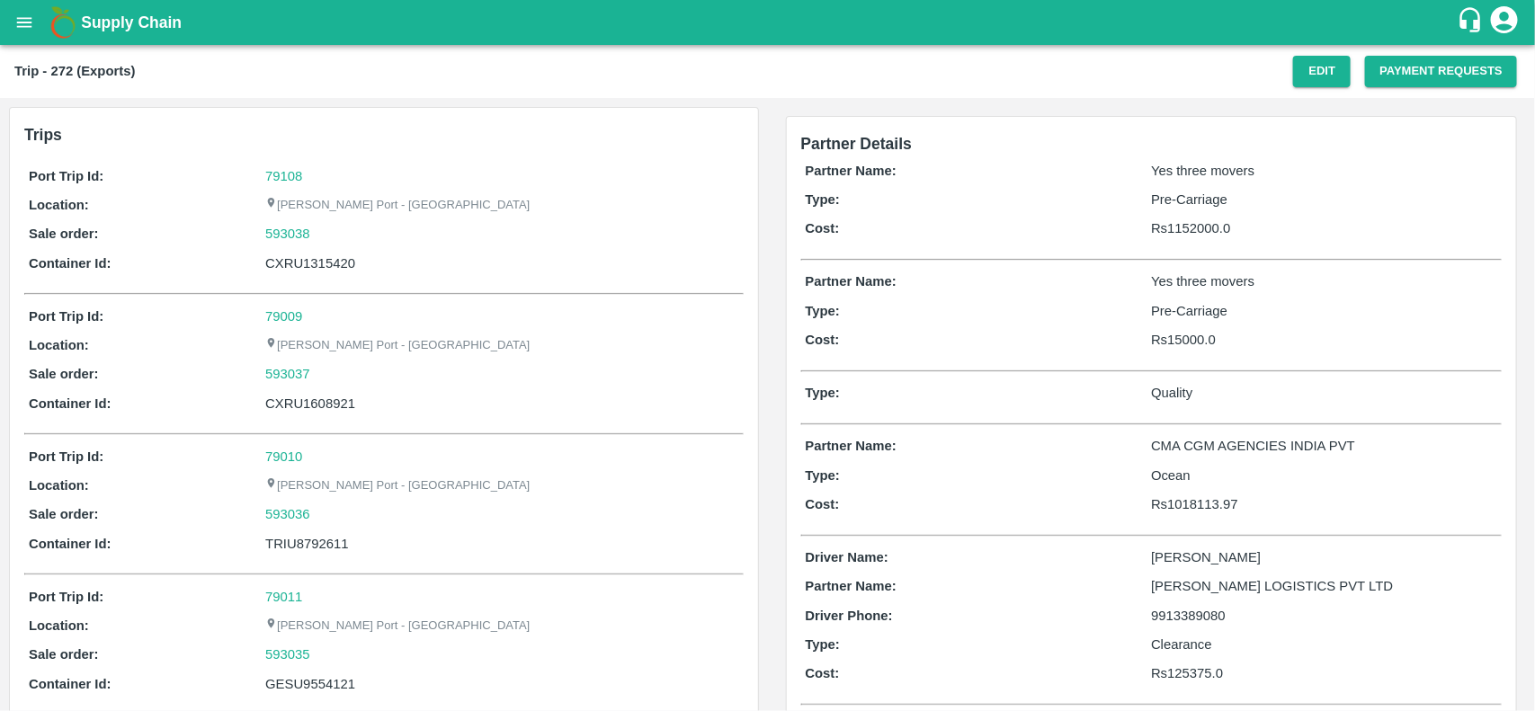
click at [288, 166] on div "79108" at bounding box center [501, 176] width 473 height 20
click at [290, 175] on link "79108" at bounding box center [283, 176] width 37 height 14
click at [321, 237] on div "593038" at bounding box center [501, 234] width 473 height 20
copy link "593038"
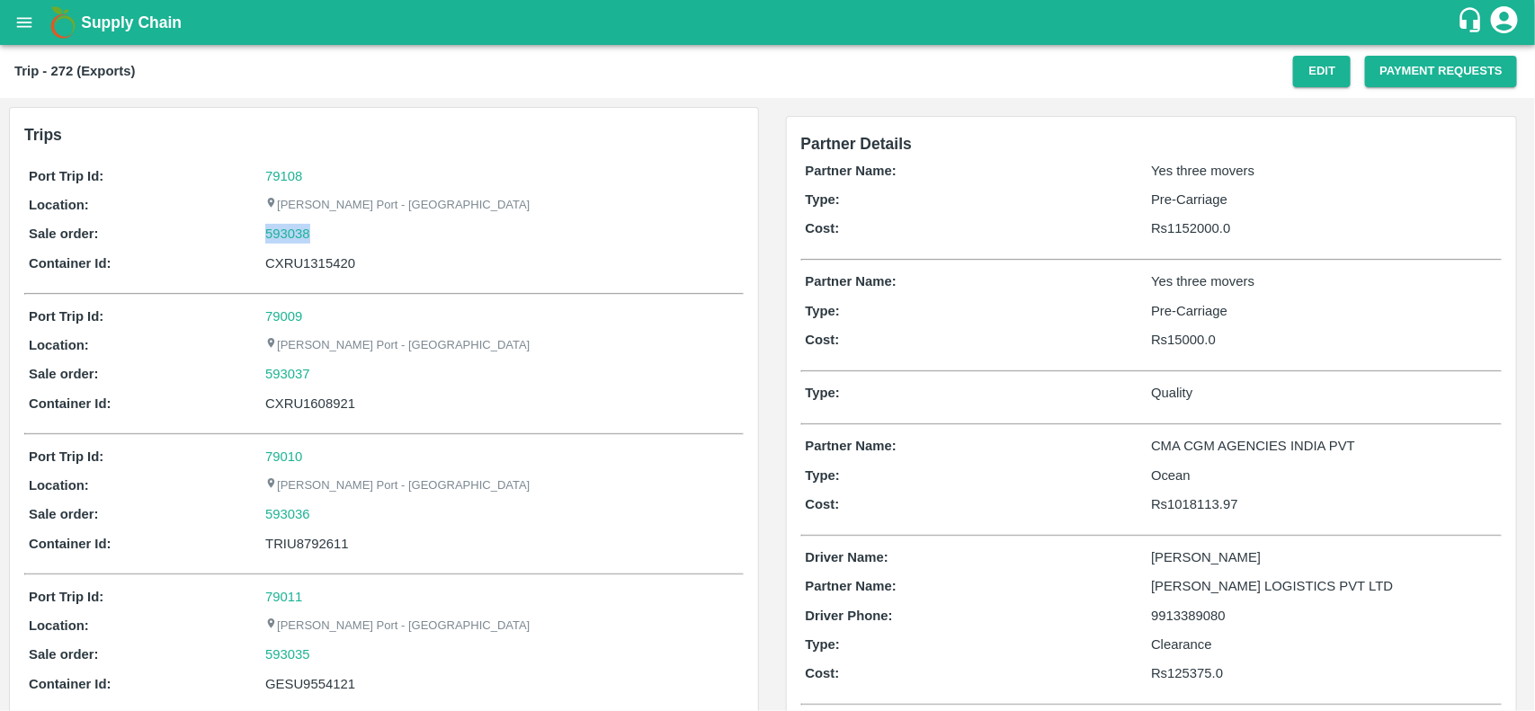
click at [321, 237] on div "593038" at bounding box center [501, 234] width 473 height 20
click at [294, 240] on link "593038" at bounding box center [287, 234] width 45 height 20
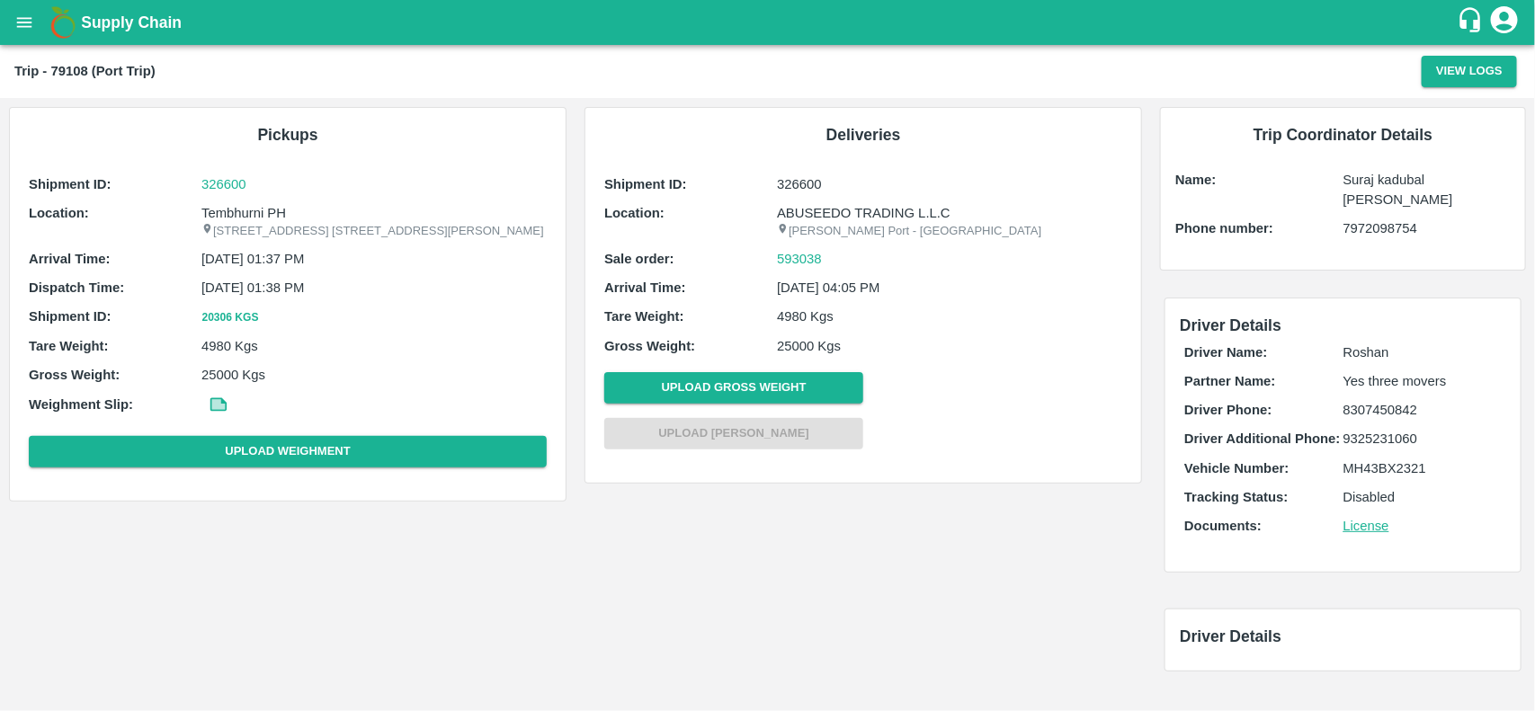
click at [254, 203] on p "Tembhurni PH" at bounding box center [373, 213] width 345 height 20
copy p "Tembhurni"
click at [254, 203] on p "Tembhurni PH" at bounding box center [373, 213] width 345 height 20
copy p "Tembhurni PH"
click at [254, 203] on p "Tembhurni PH" at bounding box center [373, 213] width 345 height 20
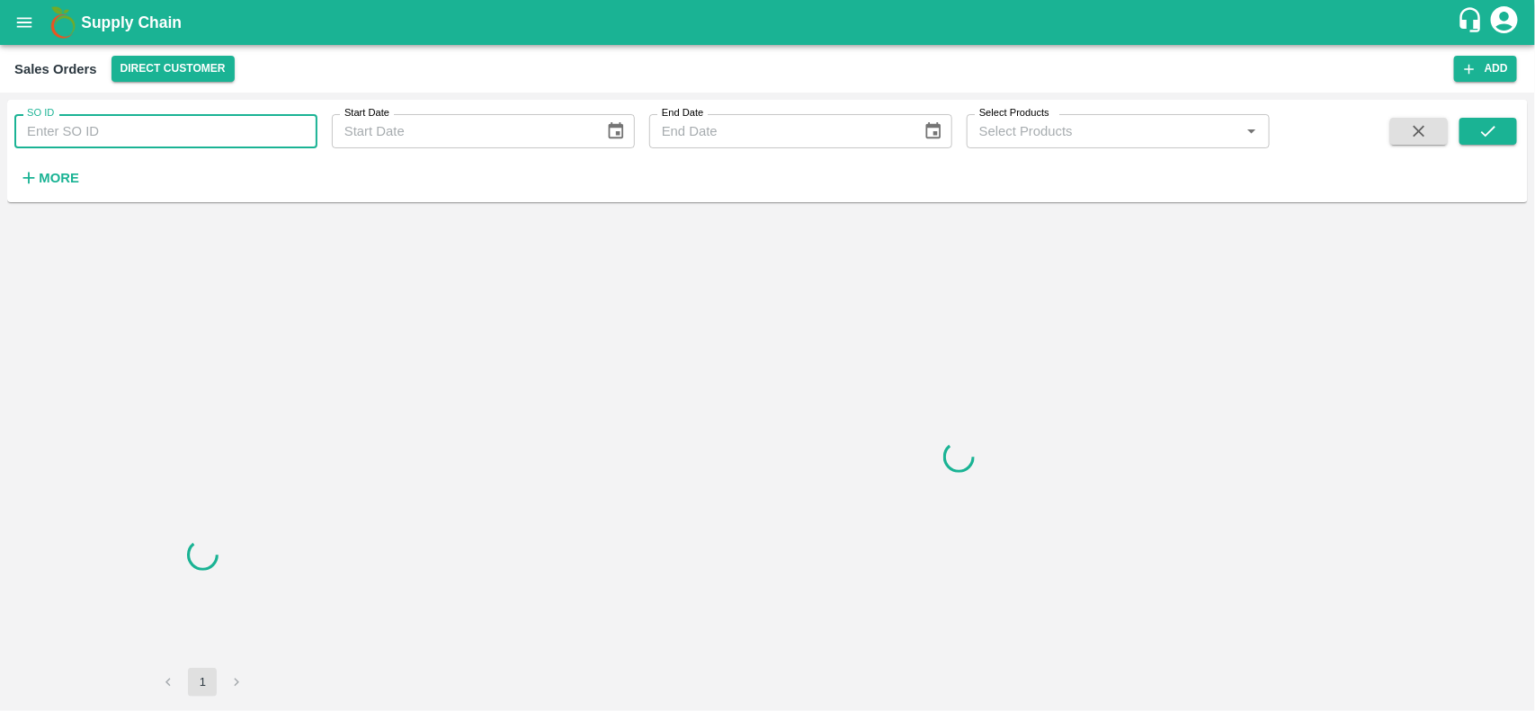
click at [76, 123] on input "SO ID" at bounding box center [165, 131] width 303 height 34
paste input "593038"
click at [76, 123] on input "593038" at bounding box center [165, 131] width 303 height 34
type input "593038"
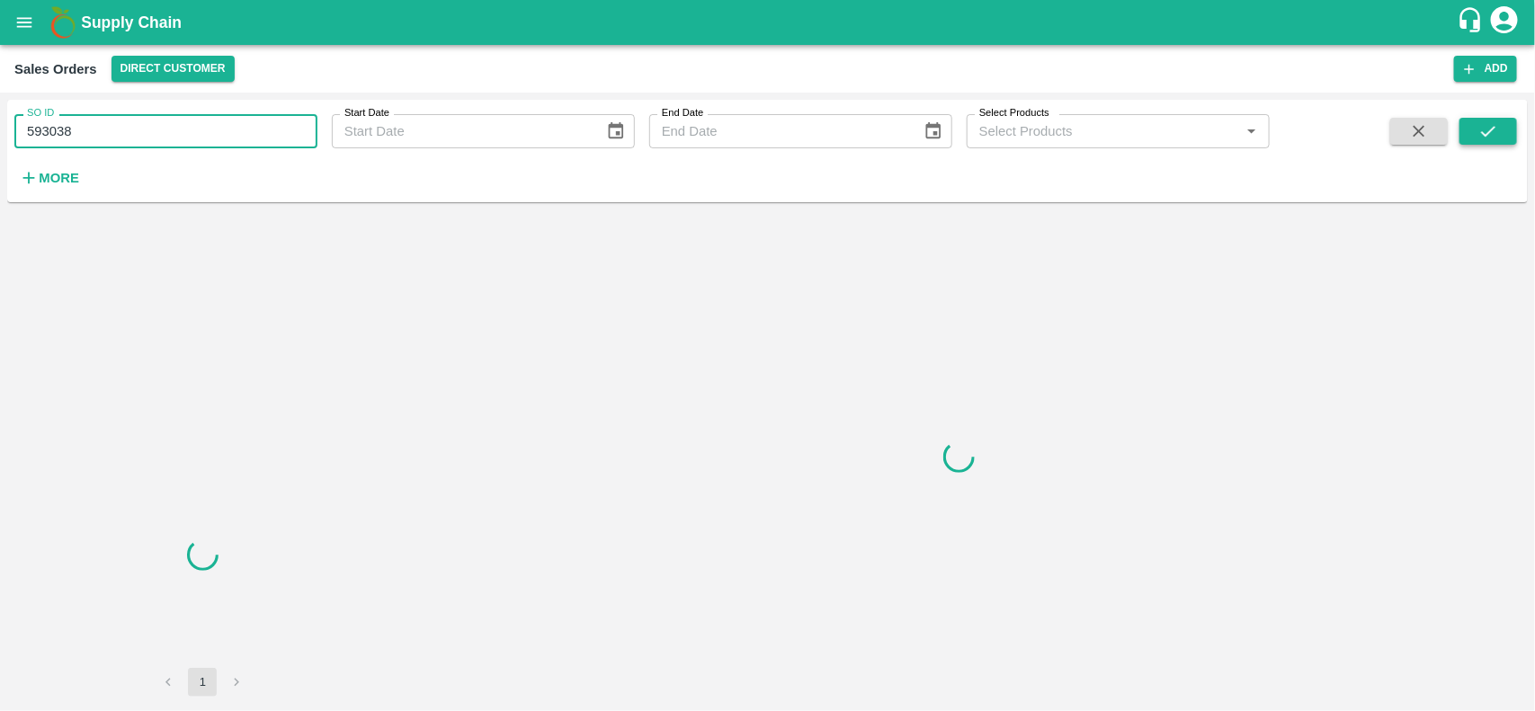
click at [1482, 123] on icon "submit" at bounding box center [1489, 131] width 20 height 20
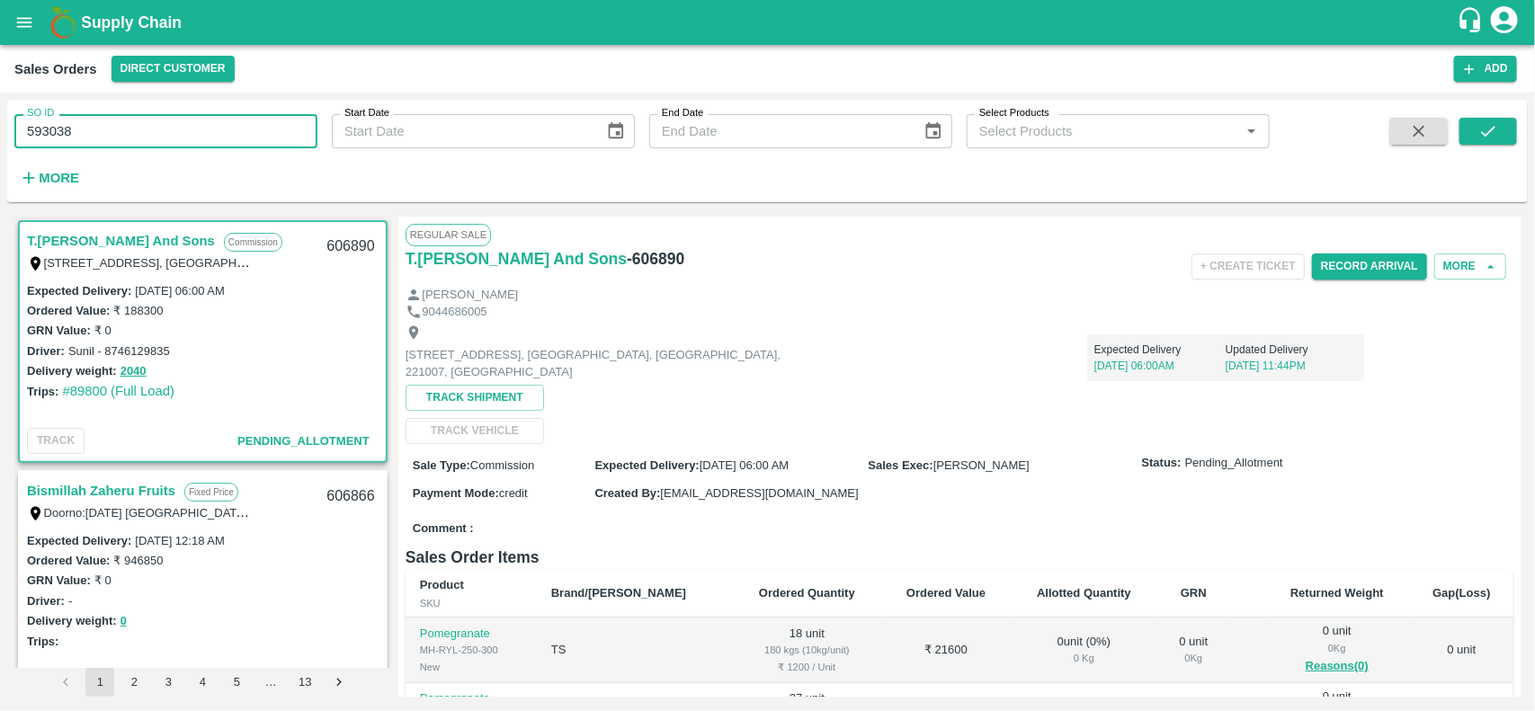
click at [120, 127] on input "593038" at bounding box center [165, 131] width 303 height 34
type input "593038"
paste input "text"
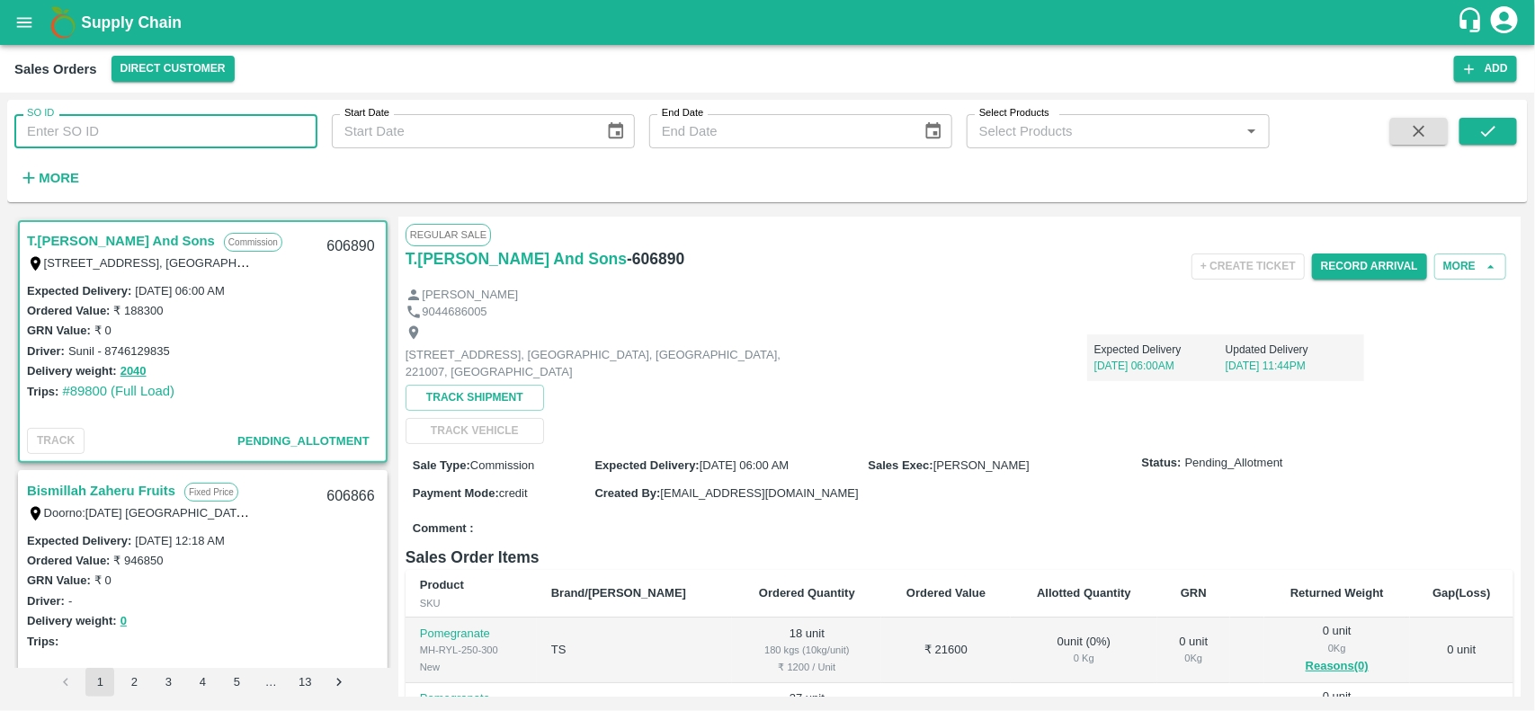
type input "593038"
click at [1487, 137] on icon "submit" at bounding box center [1489, 131] width 20 height 20
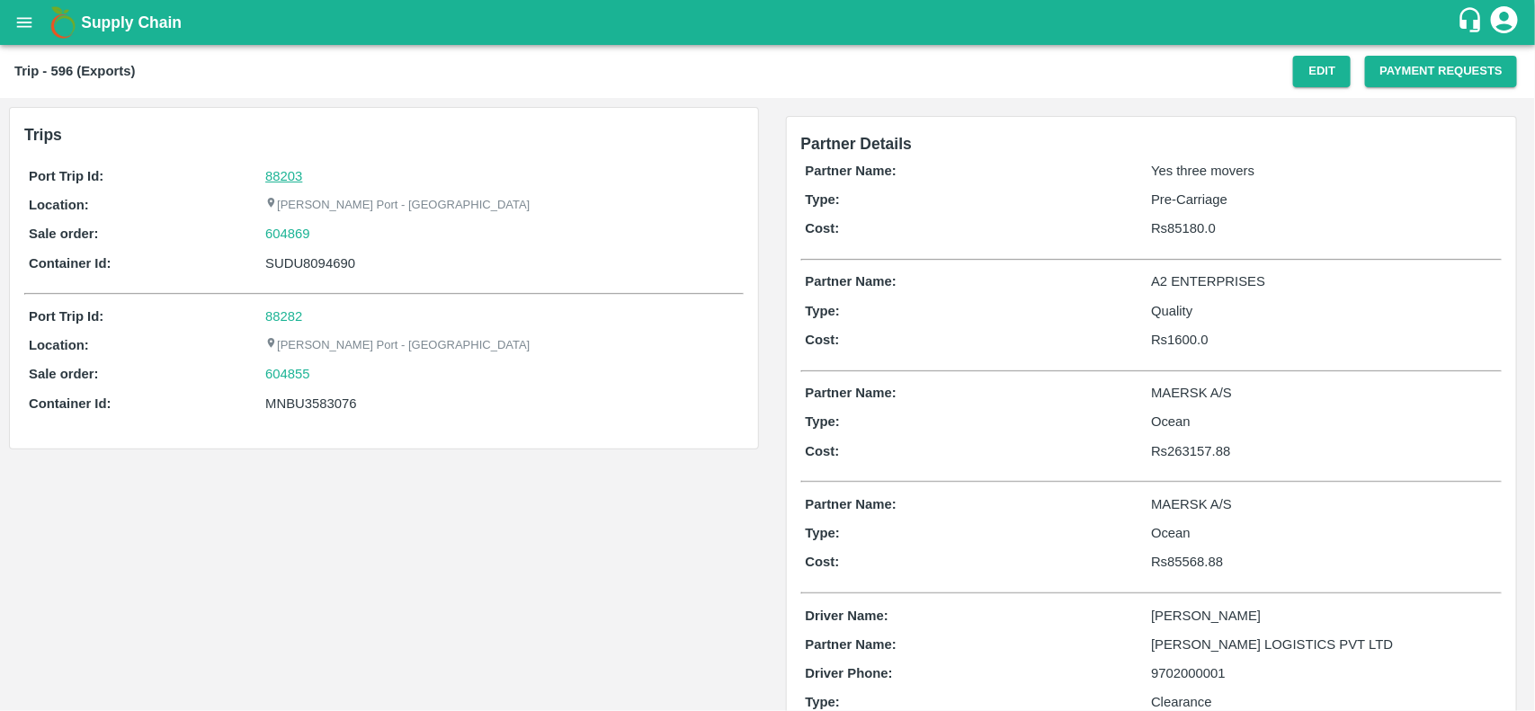
click at [283, 169] on link "88203" at bounding box center [283, 176] width 37 height 14
click at [317, 230] on div "604869" at bounding box center [501, 234] width 473 height 20
copy link "604869"
click at [317, 230] on div "604869" at bounding box center [501, 234] width 473 height 20
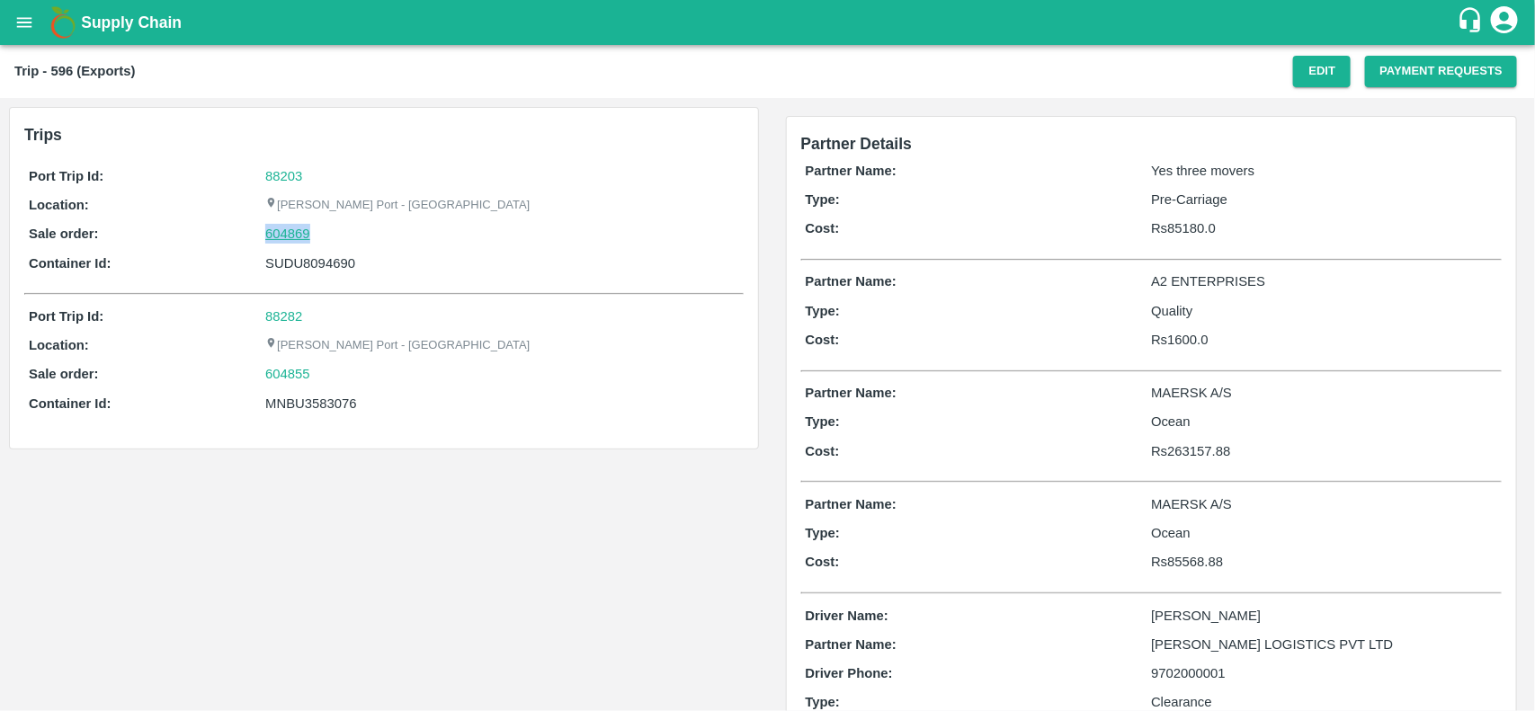
click at [273, 235] on link "604869" at bounding box center [287, 234] width 45 height 20
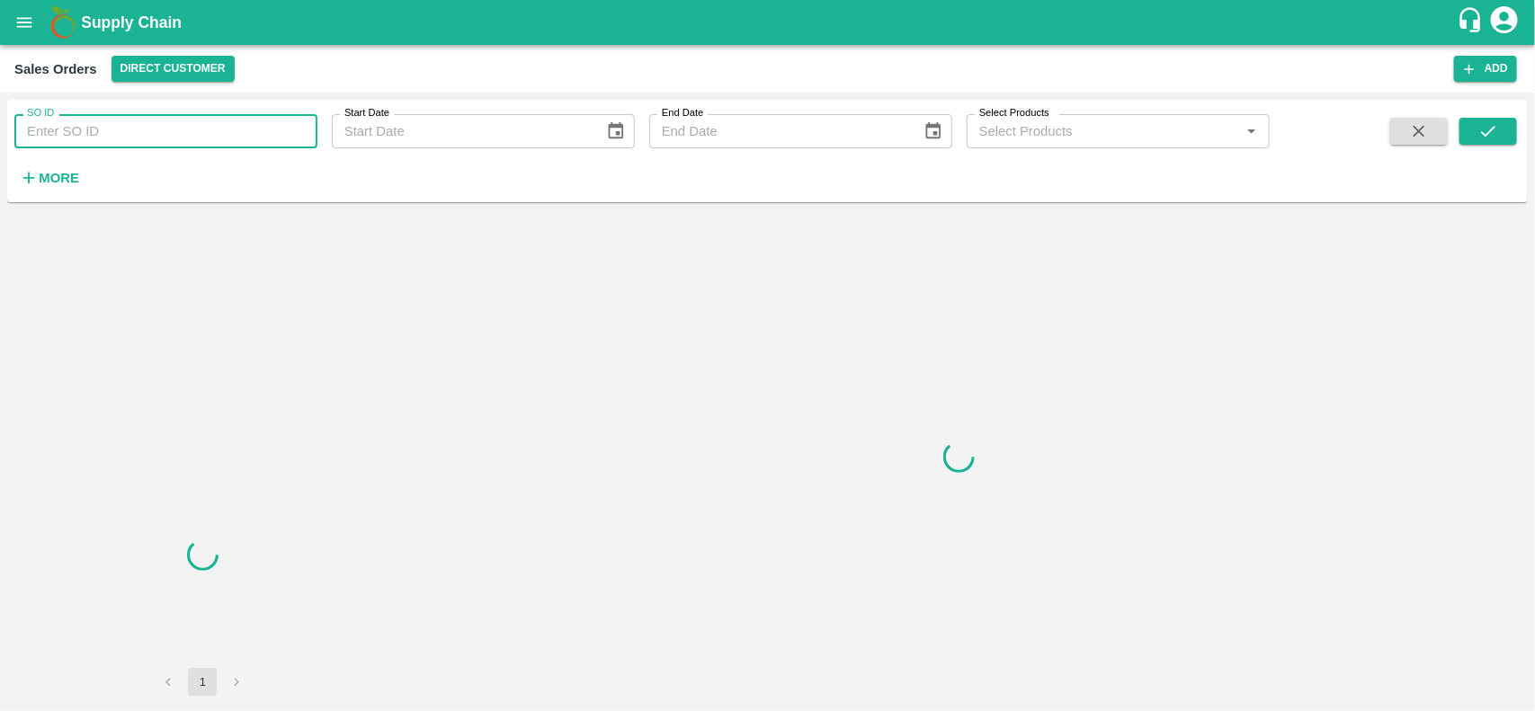
click at [82, 136] on input "SO ID" at bounding box center [165, 131] width 303 height 34
paste input "604869"
click at [82, 136] on input "604869" at bounding box center [165, 131] width 303 height 34
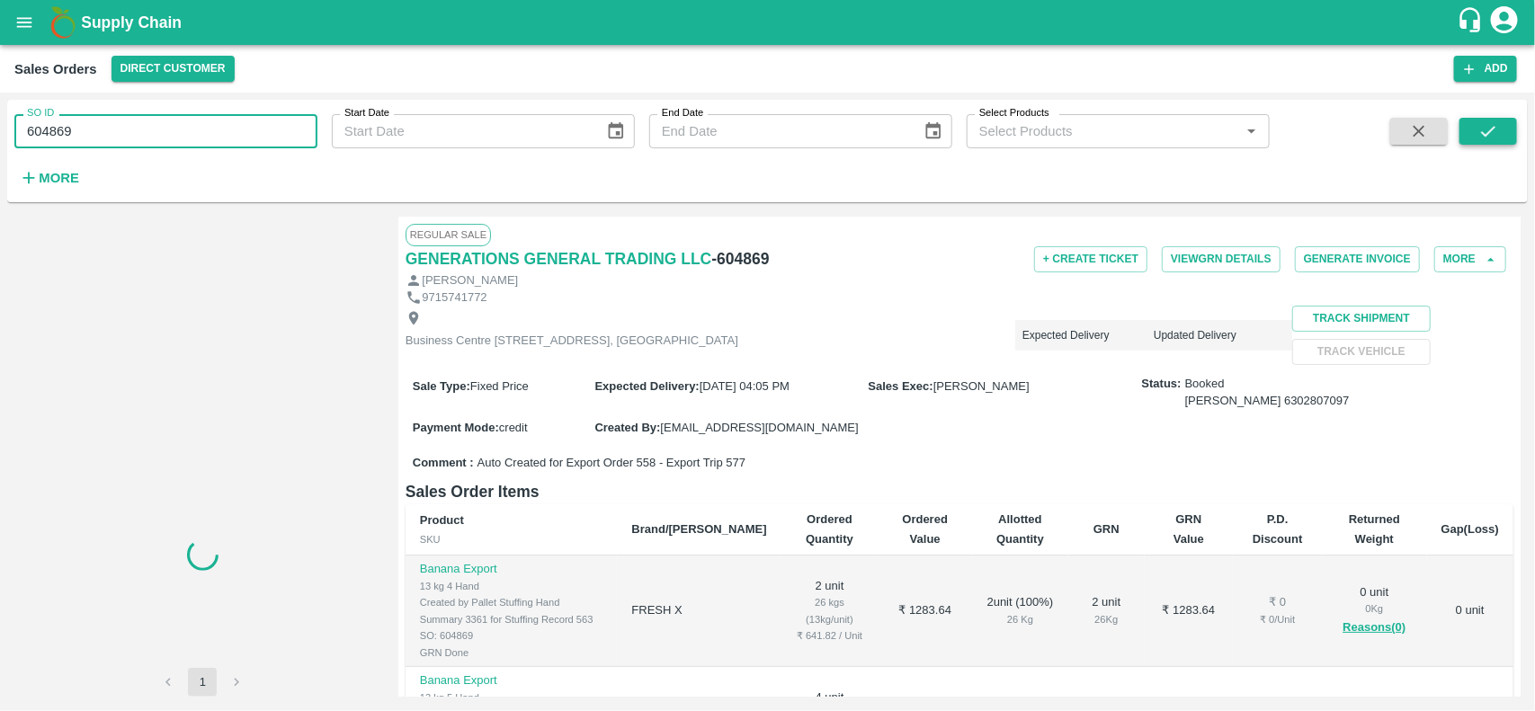
type input "604869"
click at [1513, 120] on button "submit" at bounding box center [1489, 131] width 58 height 27
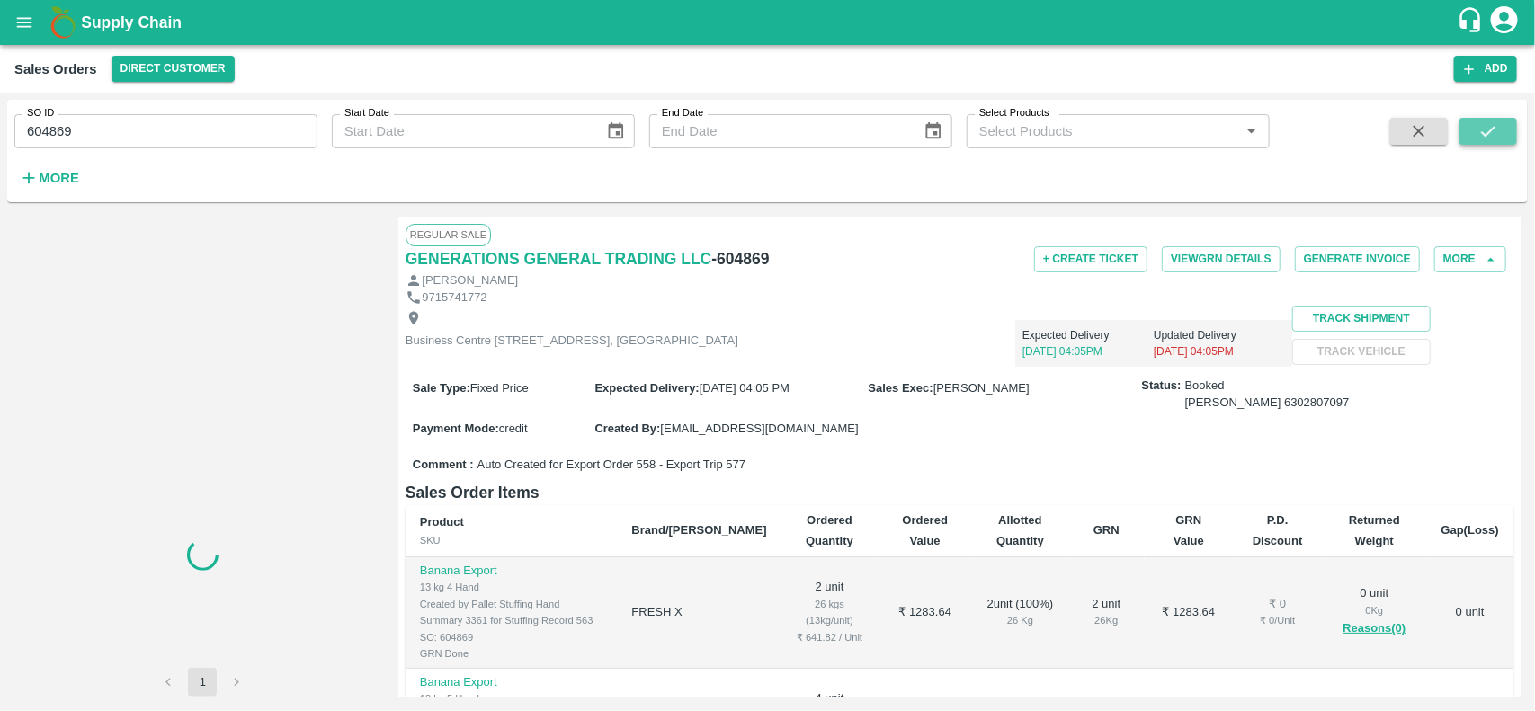
click at [1491, 121] on icon "submit" at bounding box center [1489, 131] width 20 height 20
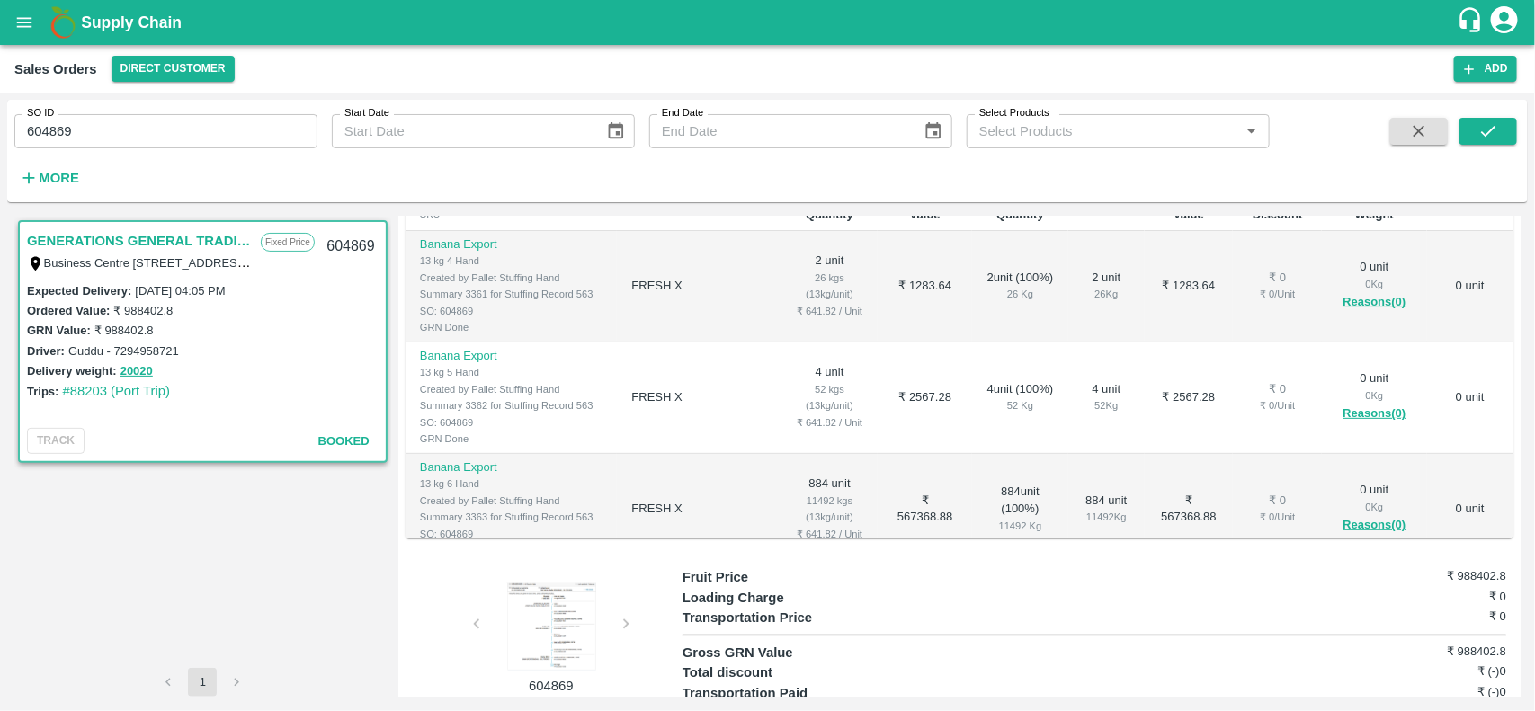
scroll to position [75, 0]
